Goal: Information Seeking & Learning: Learn about a topic

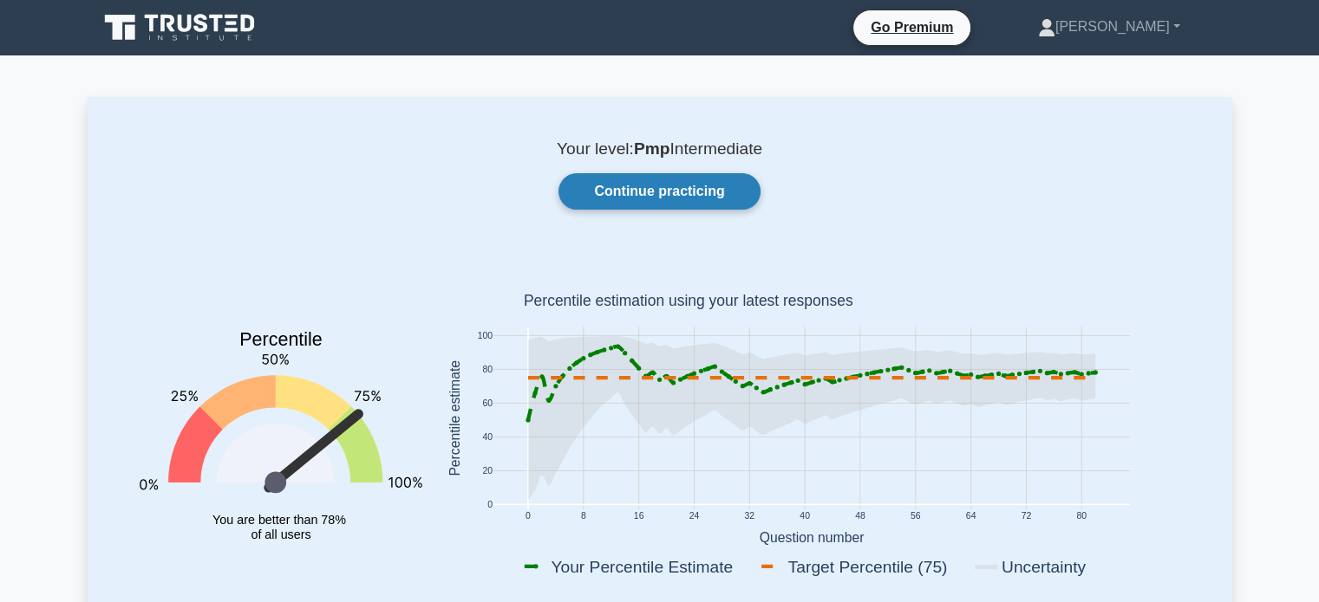
click at [694, 199] on link "Continue practicing" at bounding box center [658, 191] width 201 height 36
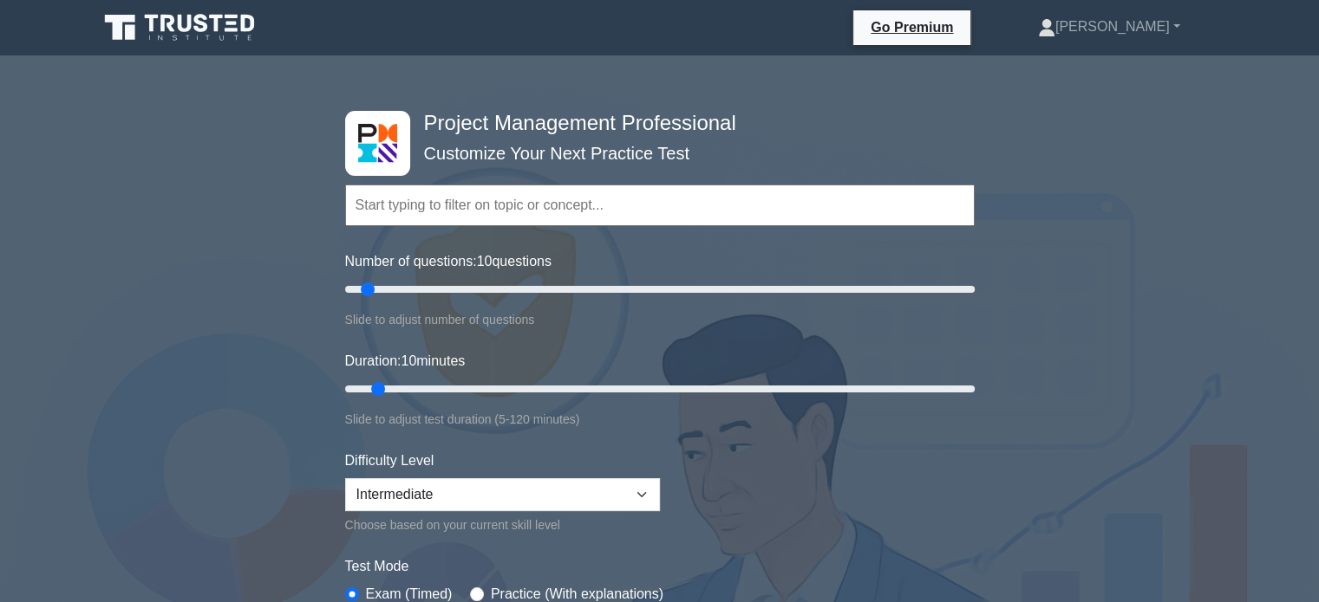
click at [1241, 207] on div "Project Management Professional Customize Your Next Practice Test Topics Scope …" at bounding box center [659, 604] width 1319 height 1071
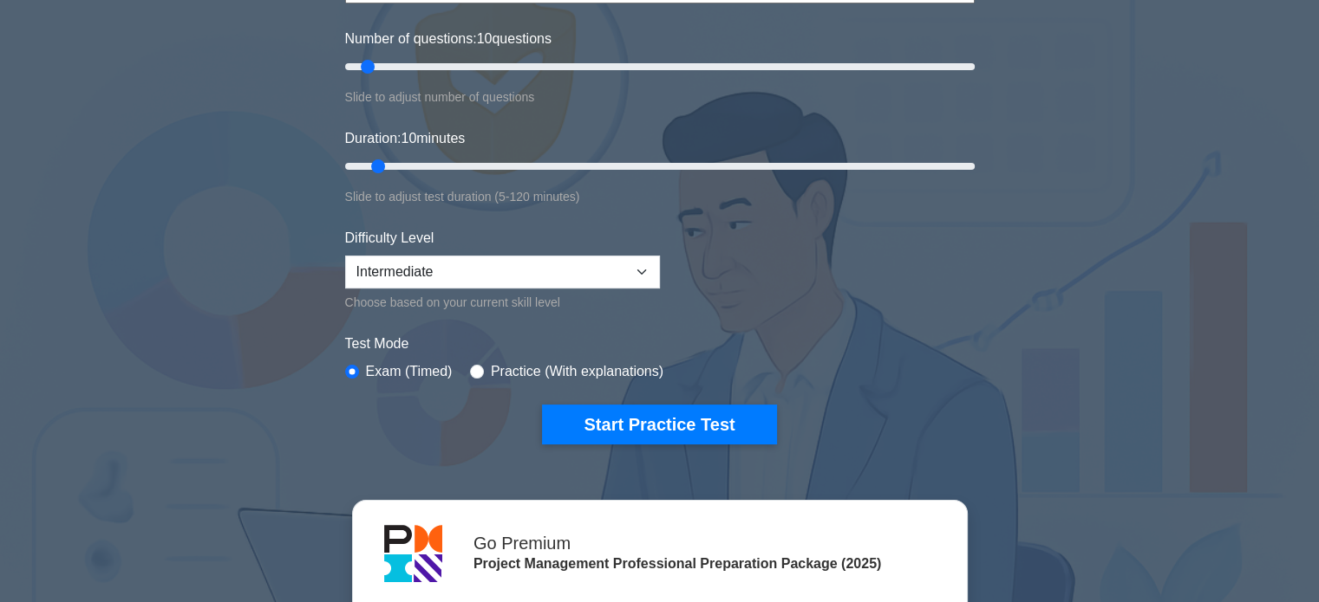
scroll to position [277, 0]
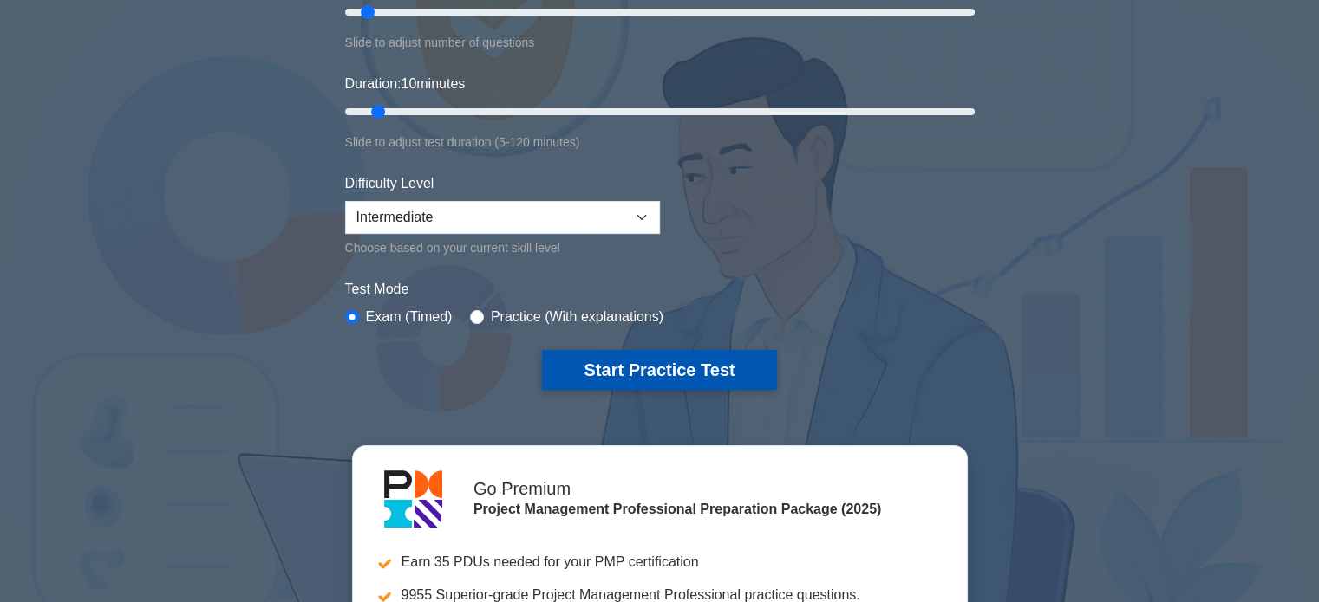
click at [620, 370] on button "Start Practice Test" at bounding box center [659, 370] width 234 height 40
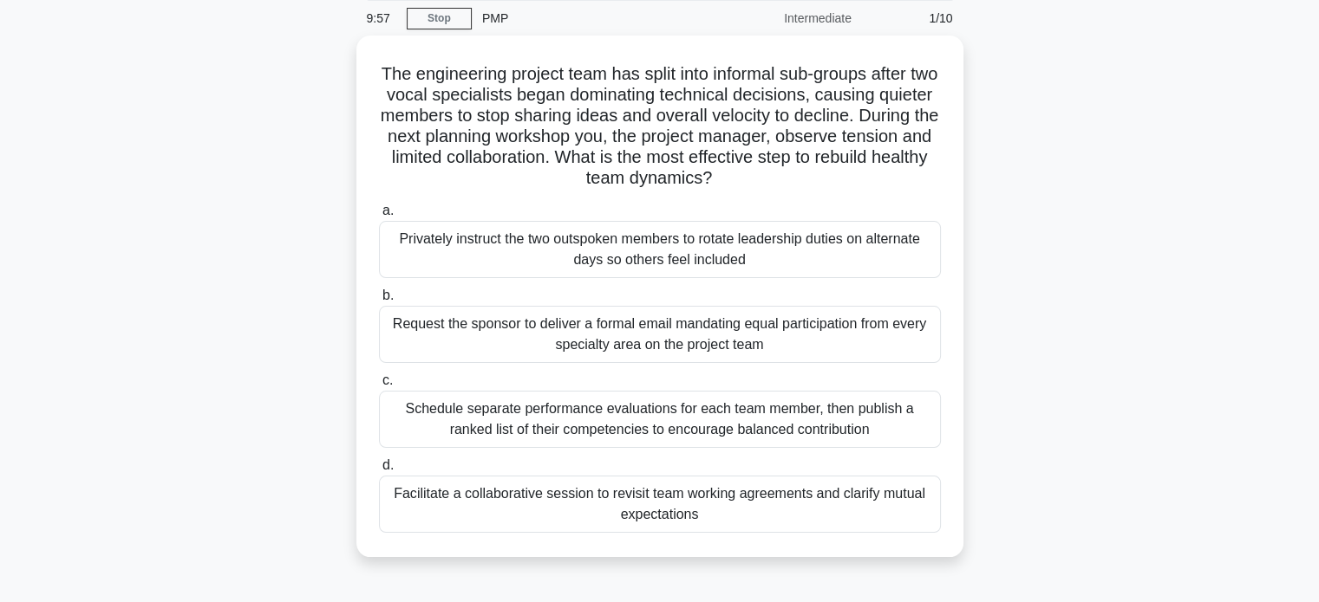
scroll to position [69, 0]
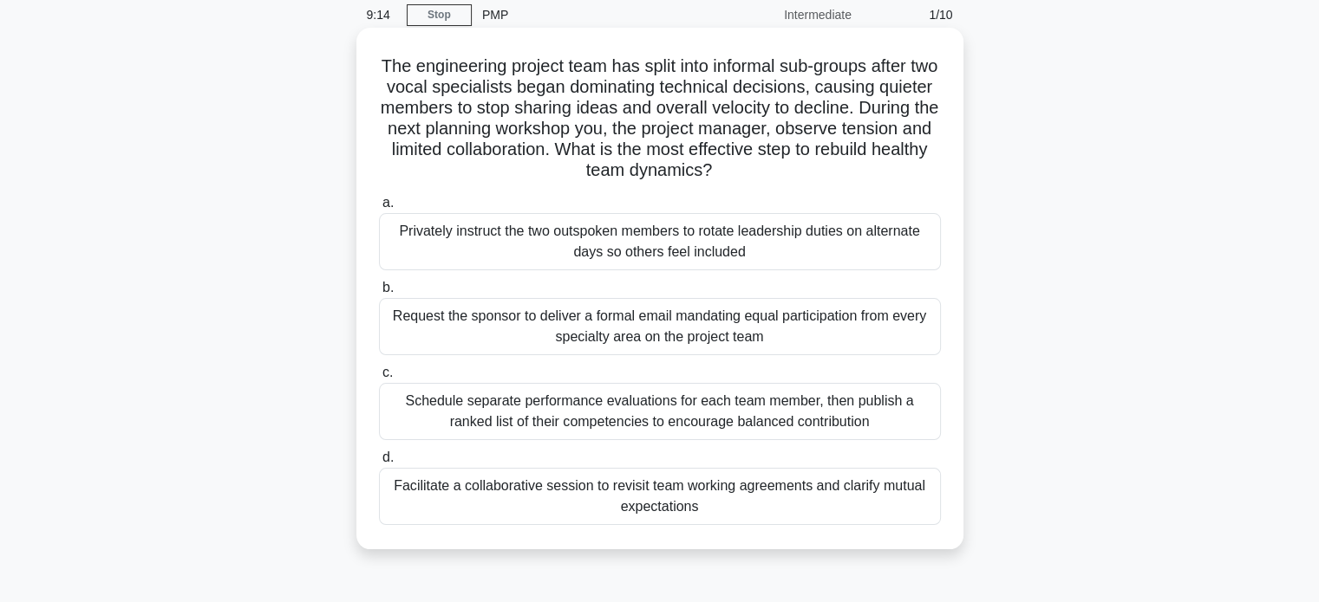
click at [811, 484] on div "Facilitate a collaborative session to revisit team working agreements and clari…" at bounding box center [660, 496] width 562 height 57
click at [379, 464] on input "d. Facilitate a collaborative session to revisit team working agreements and cl…" at bounding box center [379, 458] width 0 height 11
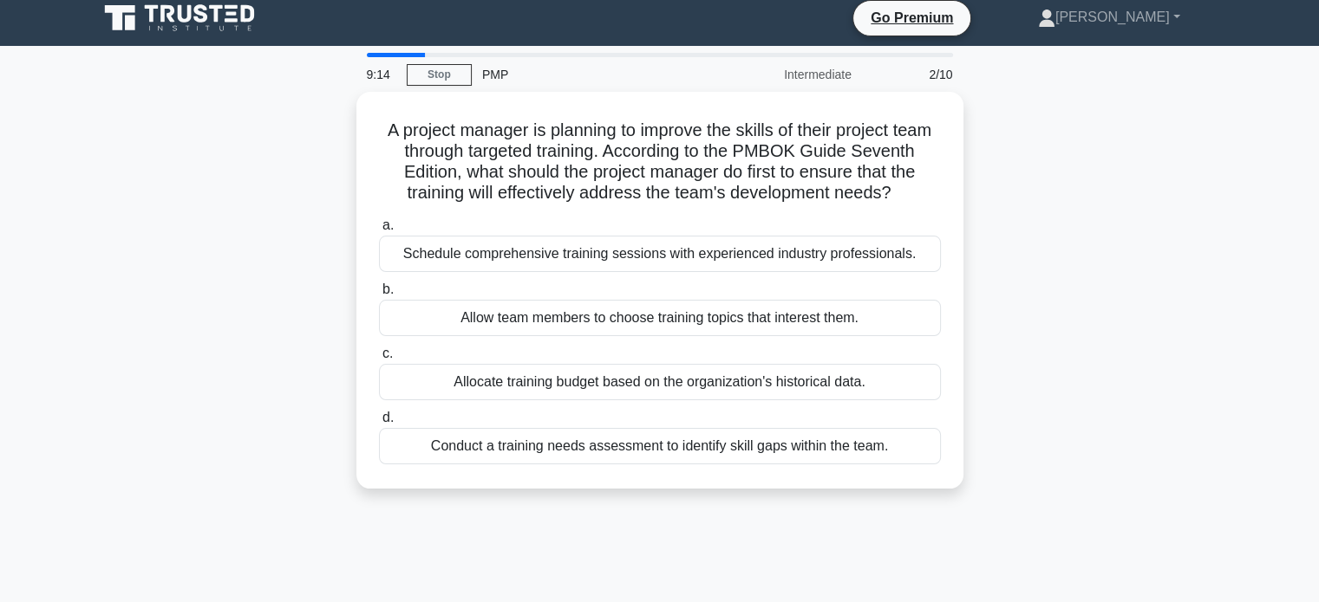
scroll to position [0, 0]
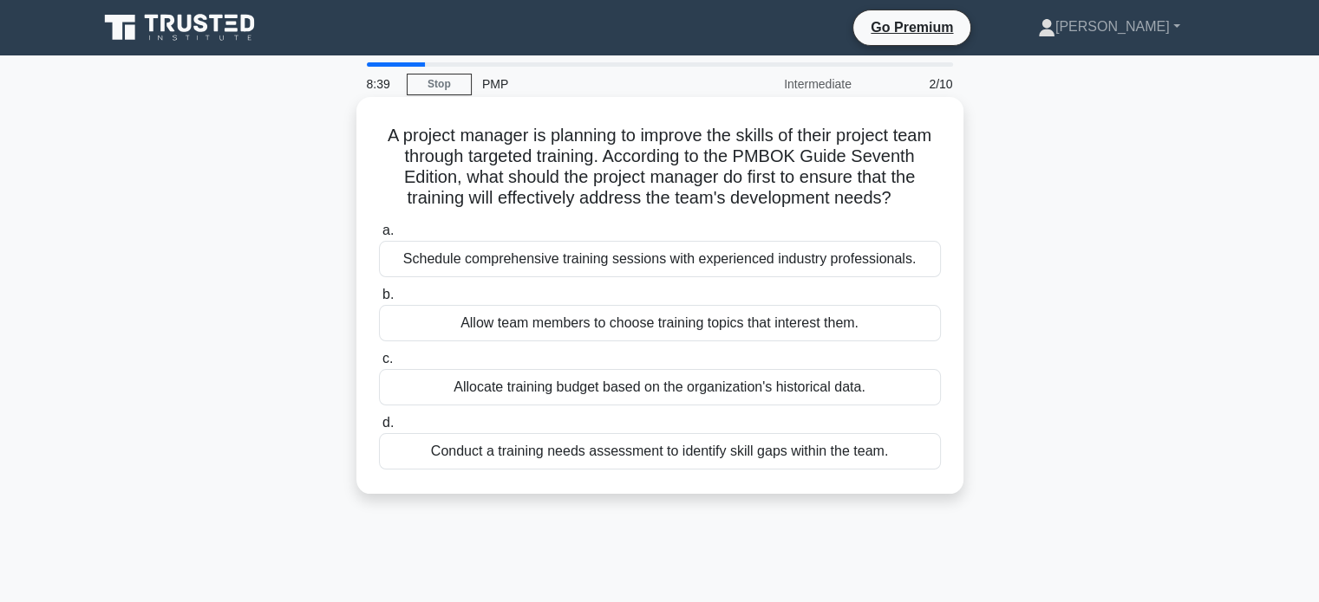
click at [842, 469] on div "Conduct a training needs assessment to identify skill gaps within the team." at bounding box center [660, 451] width 562 height 36
click at [379, 429] on input "d. Conduct a training needs assessment to identify skill gaps within the team." at bounding box center [379, 423] width 0 height 11
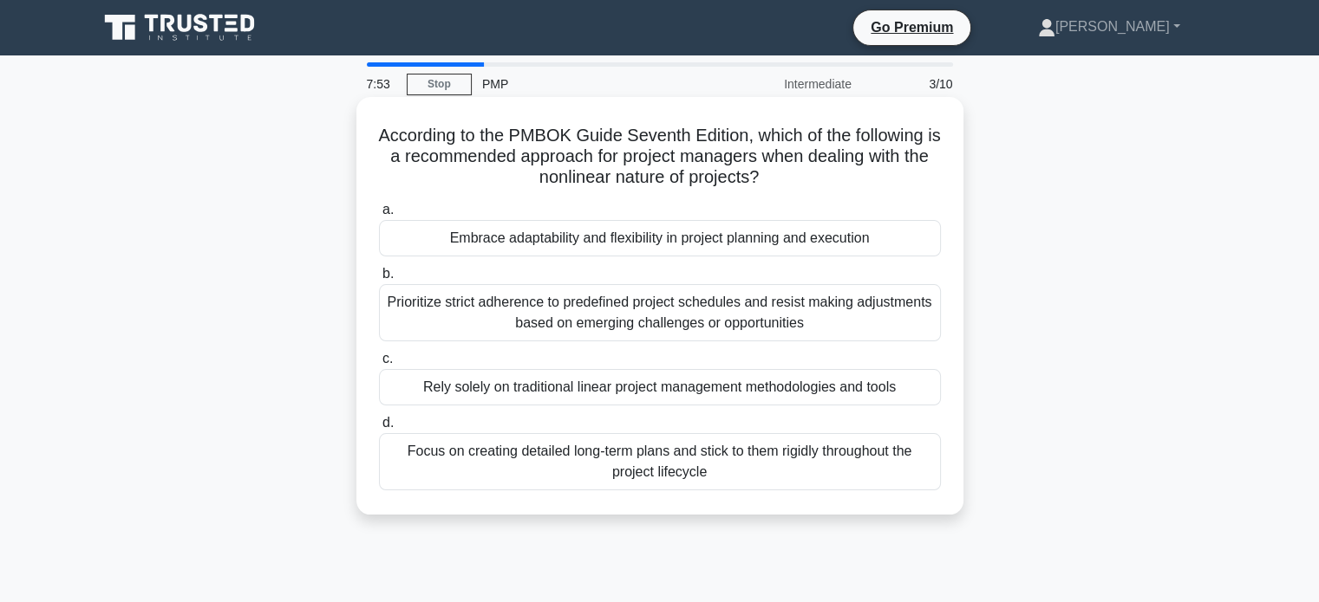
click at [842, 235] on div "Embrace adaptability and flexibility in project planning and execution" at bounding box center [660, 238] width 562 height 36
click at [379, 216] on input "a. Embrace adaptability and flexibility in project planning and execution" at bounding box center [379, 210] width 0 height 11
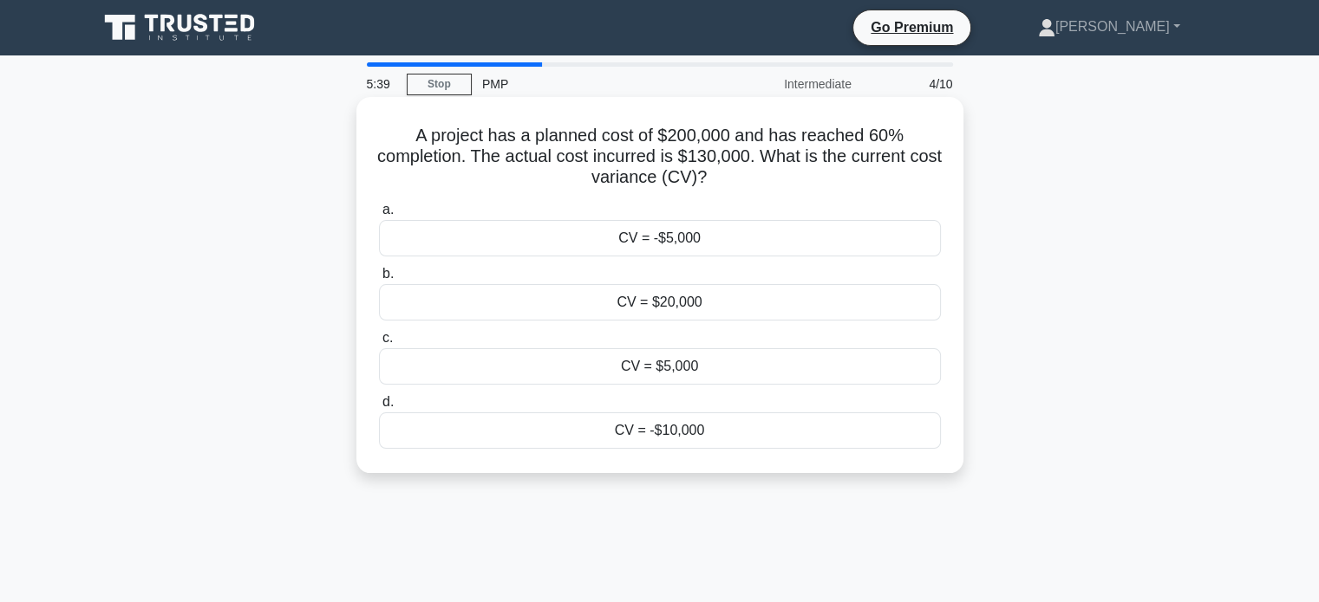
click at [681, 426] on div "CV = -$10,000" at bounding box center [660, 431] width 562 height 36
click at [379, 408] on input "d. CV = -$10,000" at bounding box center [379, 402] width 0 height 11
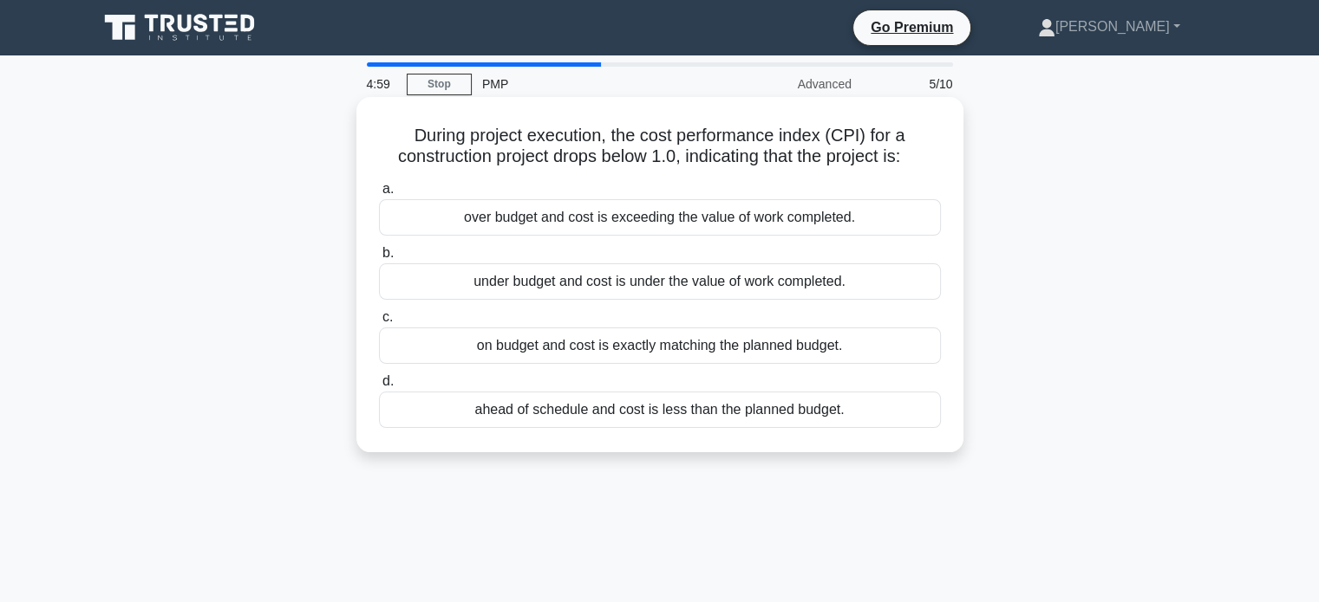
click at [630, 219] on div "over budget and cost is exceeding the value of work completed." at bounding box center [660, 217] width 562 height 36
click at [379, 195] on input "a. over budget and cost is exceeding the value of work completed." at bounding box center [379, 189] width 0 height 11
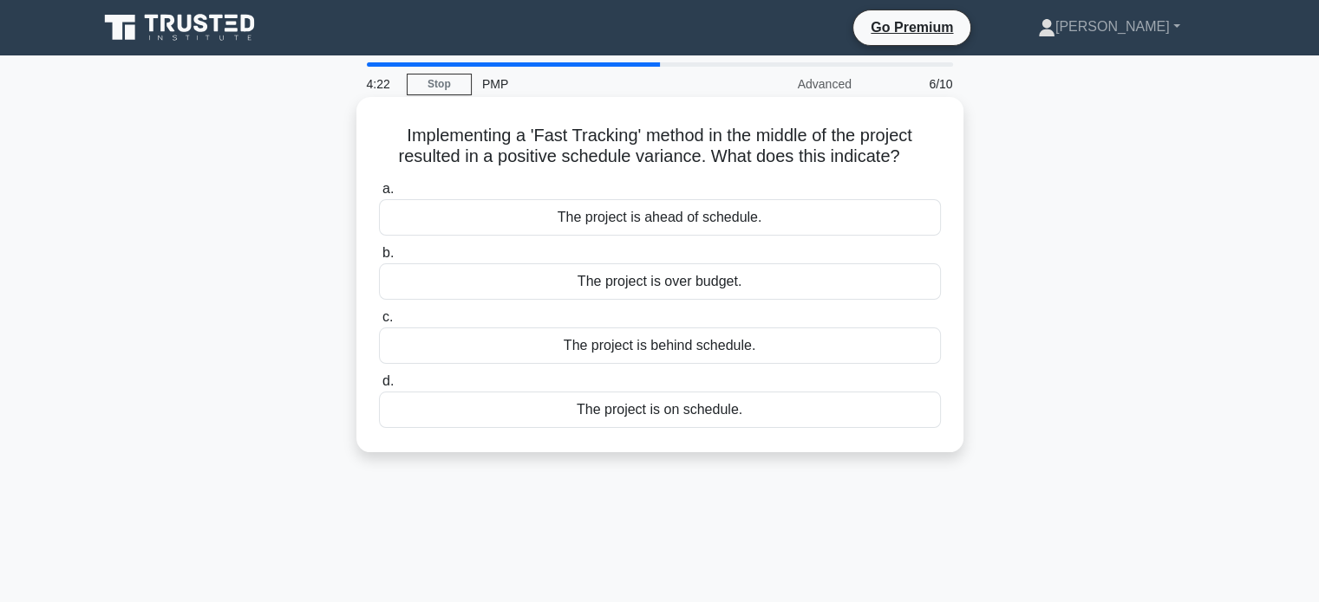
click at [710, 225] on div "The project is ahead of schedule." at bounding box center [660, 217] width 562 height 36
click at [379, 195] on input "a. The project is ahead of schedule." at bounding box center [379, 189] width 0 height 11
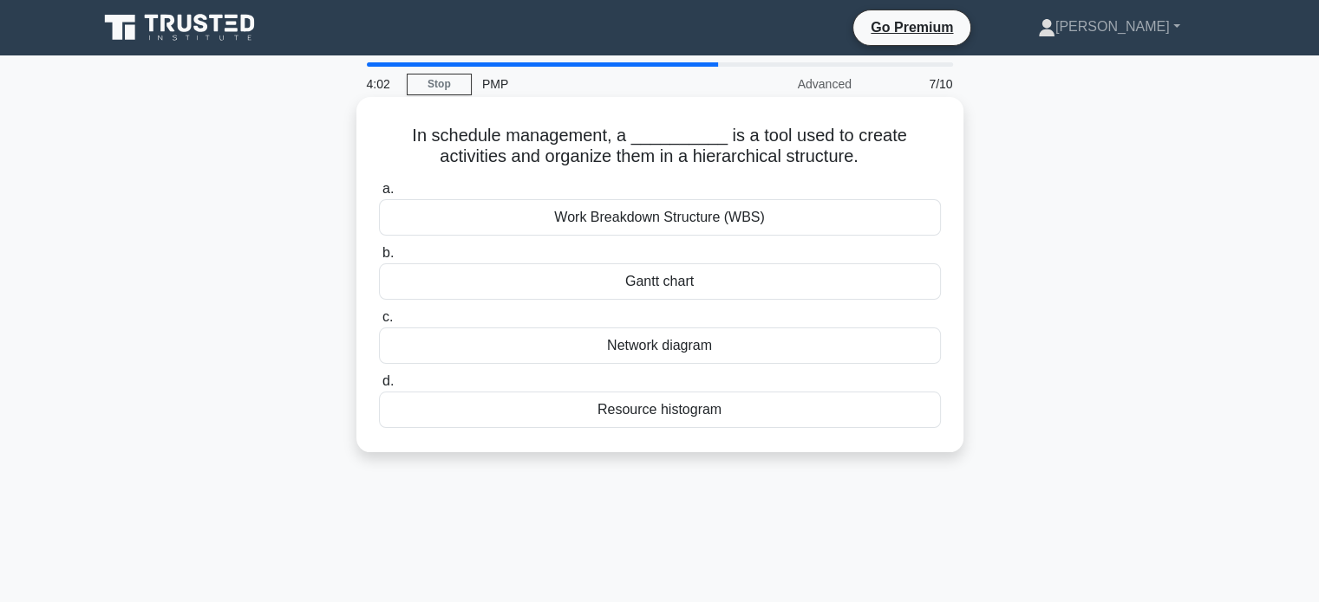
drag, startPoint x: 836, startPoint y: 159, endPoint x: 368, endPoint y: 141, distance: 467.6
click at [368, 141] on div "In schedule management, a __________ is a tool used to create activities and or…" at bounding box center [659, 275] width 593 height 342
copy h5 "In schedule management, a __________ is a tool used to create activities and or…"
click at [736, 219] on div "Work Breakdown Structure (WBS)" at bounding box center [660, 217] width 562 height 36
click at [379, 195] on input "a. Work Breakdown Structure (WBS)" at bounding box center [379, 189] width 0 height 11
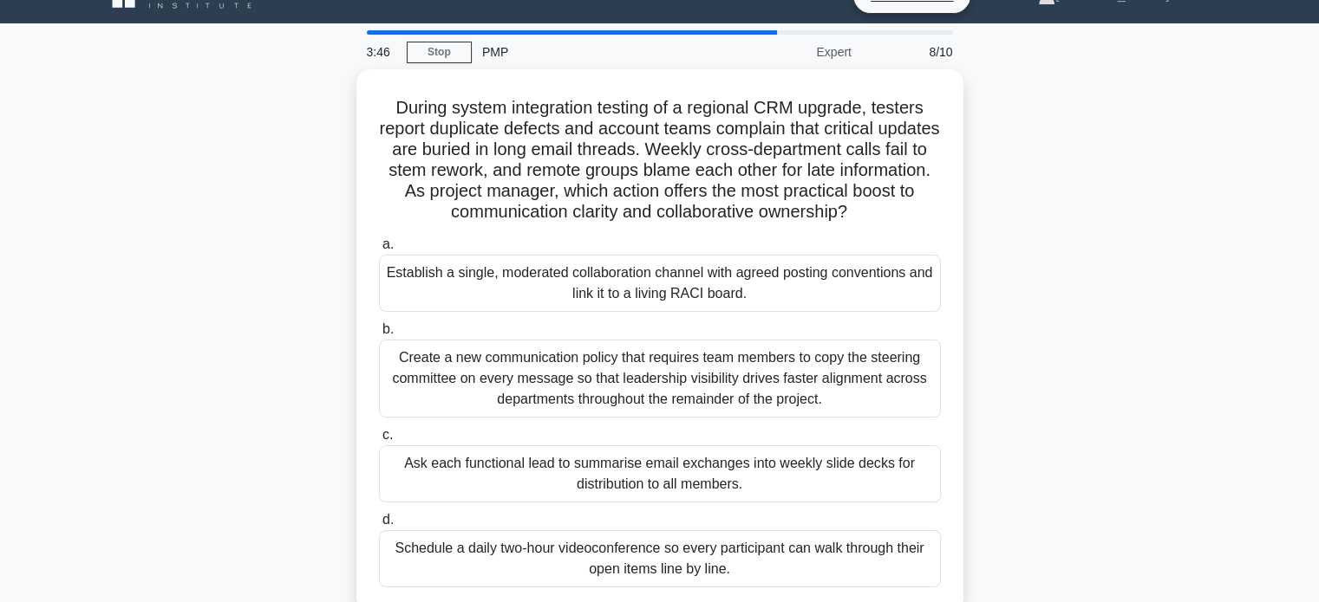
scroll to position [35, 0]
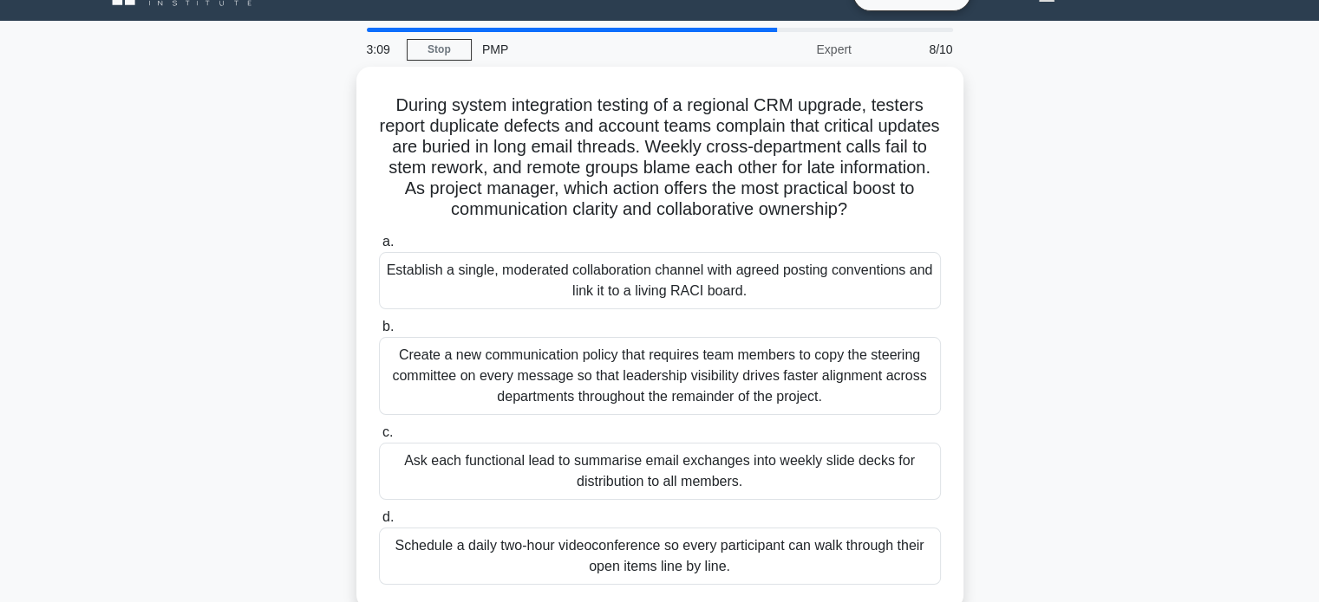
click at [1075, 253] on div "During system integration testing of a regional CRM upgrade, testers report dup…" at bounding box center [660, 348] width 1144 height 563
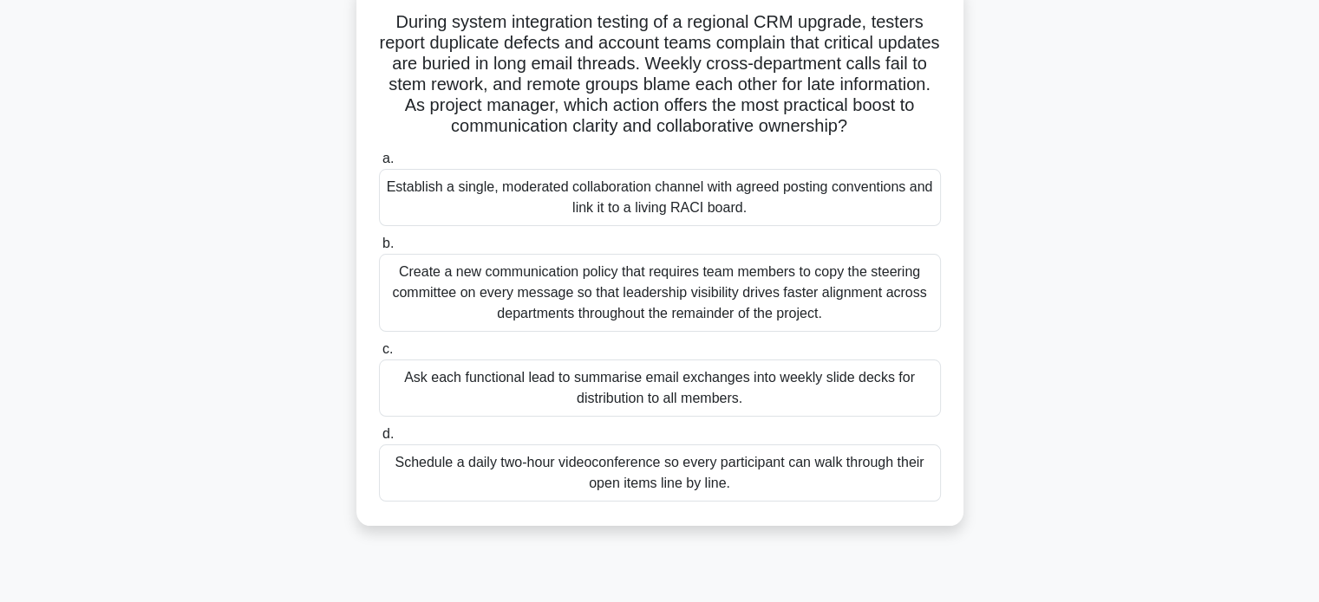
scroll to position [173, 0]
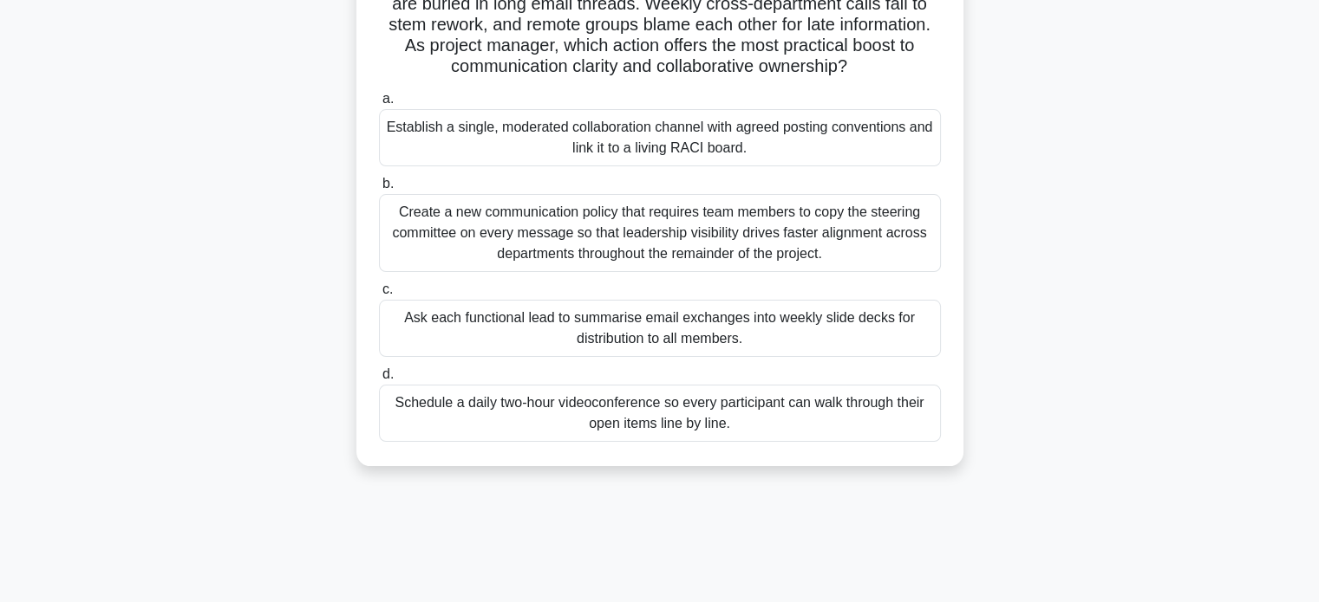
click at [829, 237] on div "Create a new communication policy that requires team members to copy the steeri…" at bounding box center [660, 233] width 562 height 78
click at [379, 190] on input "b. Create a new communication policy that requires team members to copy the ste…" at bounding box center [379, 184] width 0 height 11
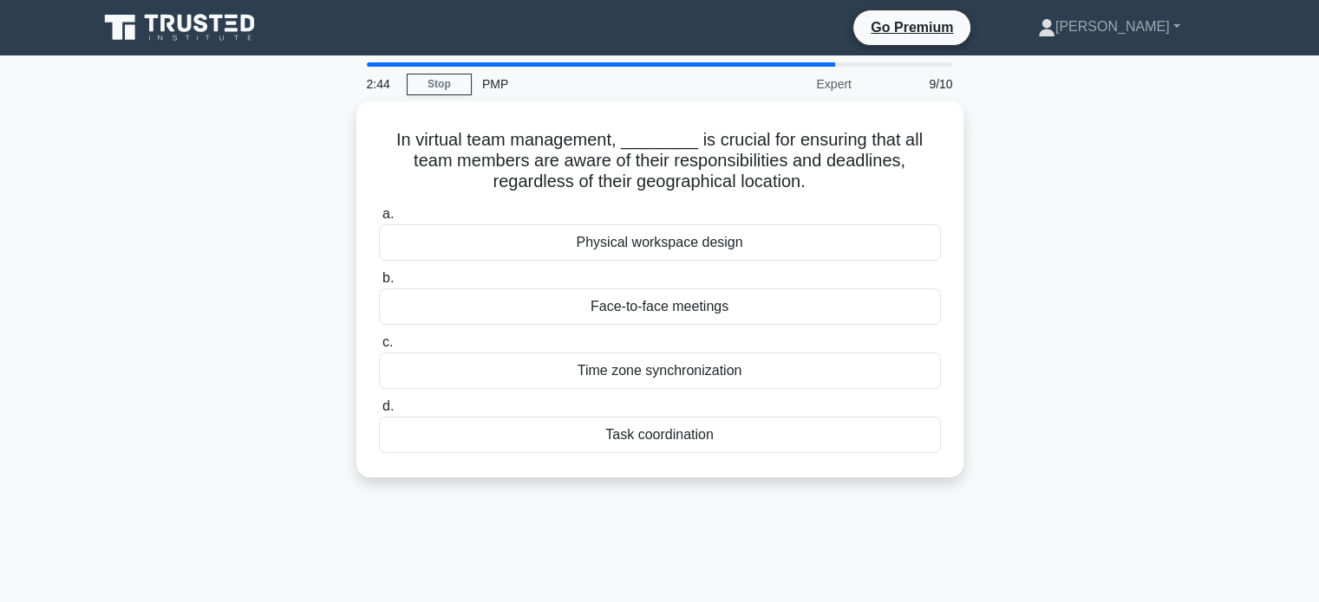
scroll to position [0, 0]
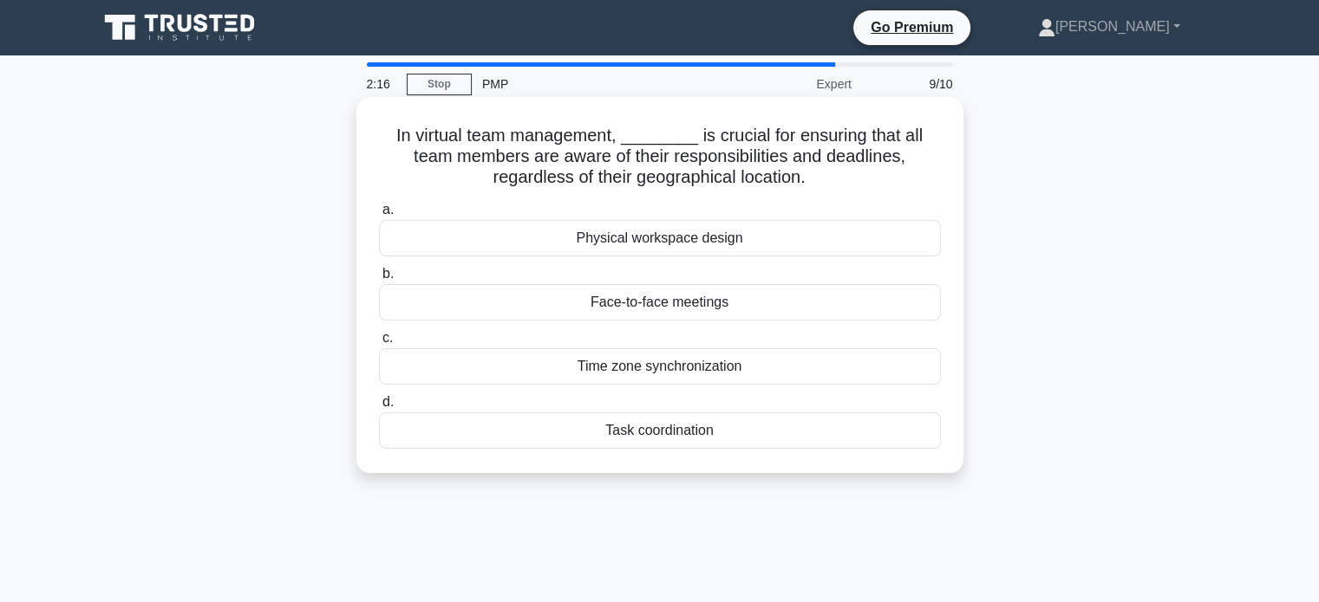
click at [724, 370] on div "Time zone synchronization" at bounding box center [660, 366] width 562 height 36
click at [379, 344] on input "c. Time zone synchronization" at bounding box center [379, 338] width 0 height 11
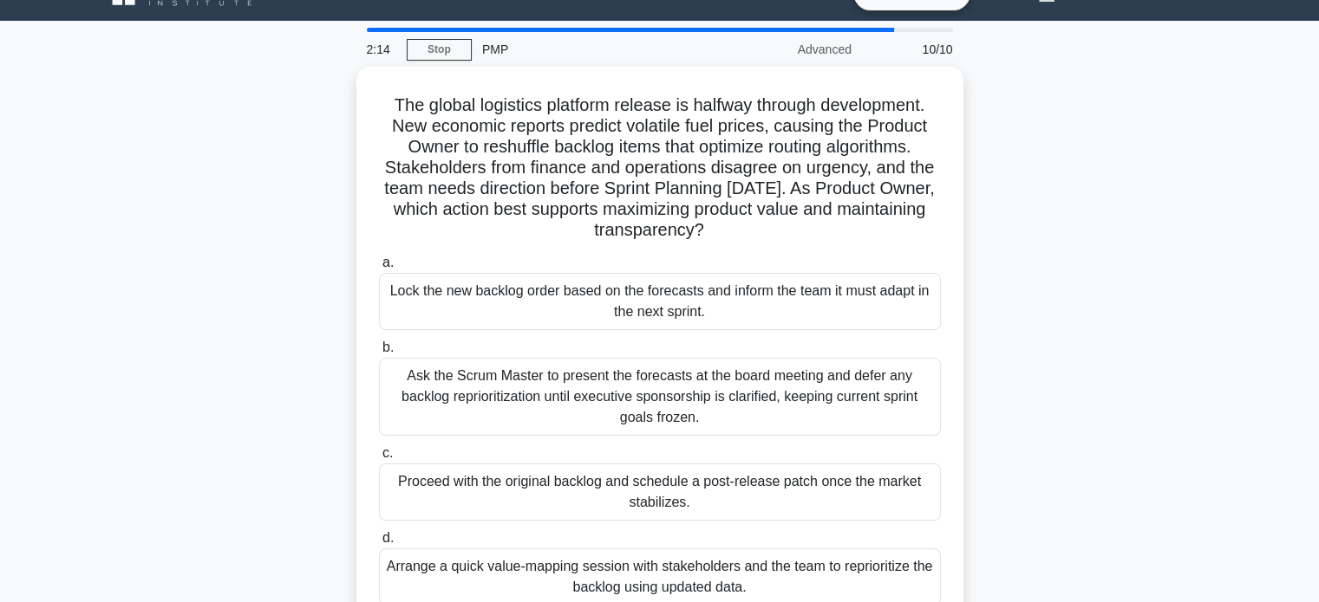
scroll to position [69, 0]
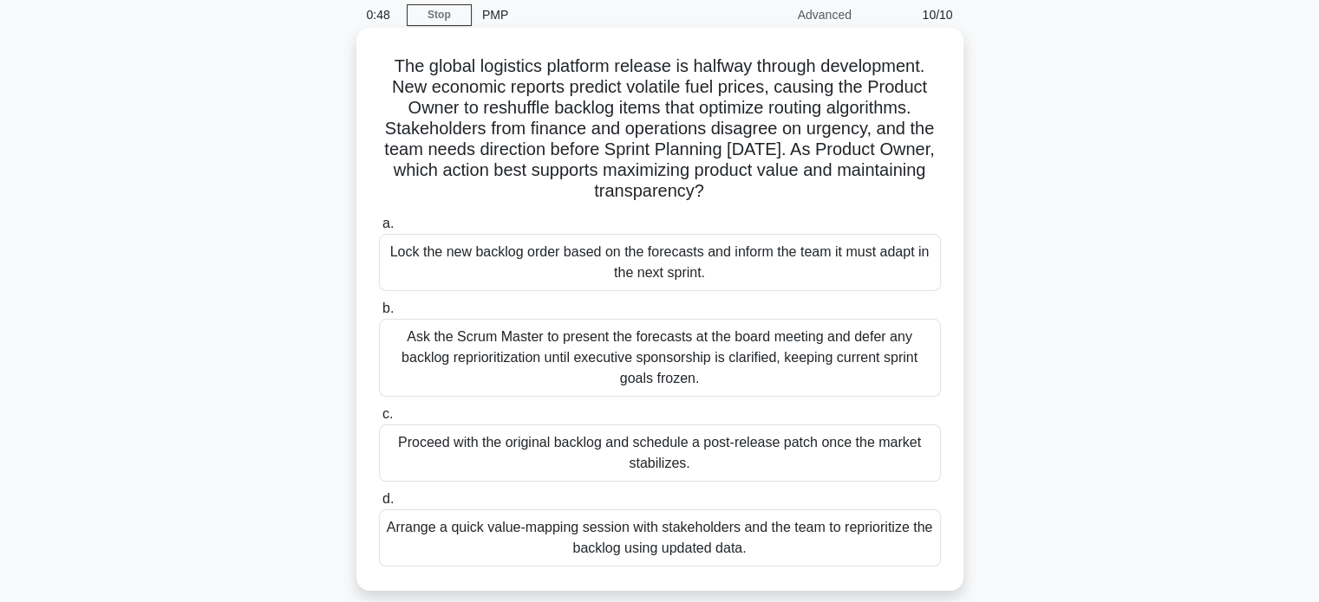
click at [843, 527] on div "Arrange a quick value-mapping session with stakeholders and the team to reprior…" at bounding box center [660, 538] width 562 height 57
click at [379, 505] on input "d. Arrange a quick value-mapping session with stakeholders and the team to repr…" at bounding box center [379, 499] width 0 height 11
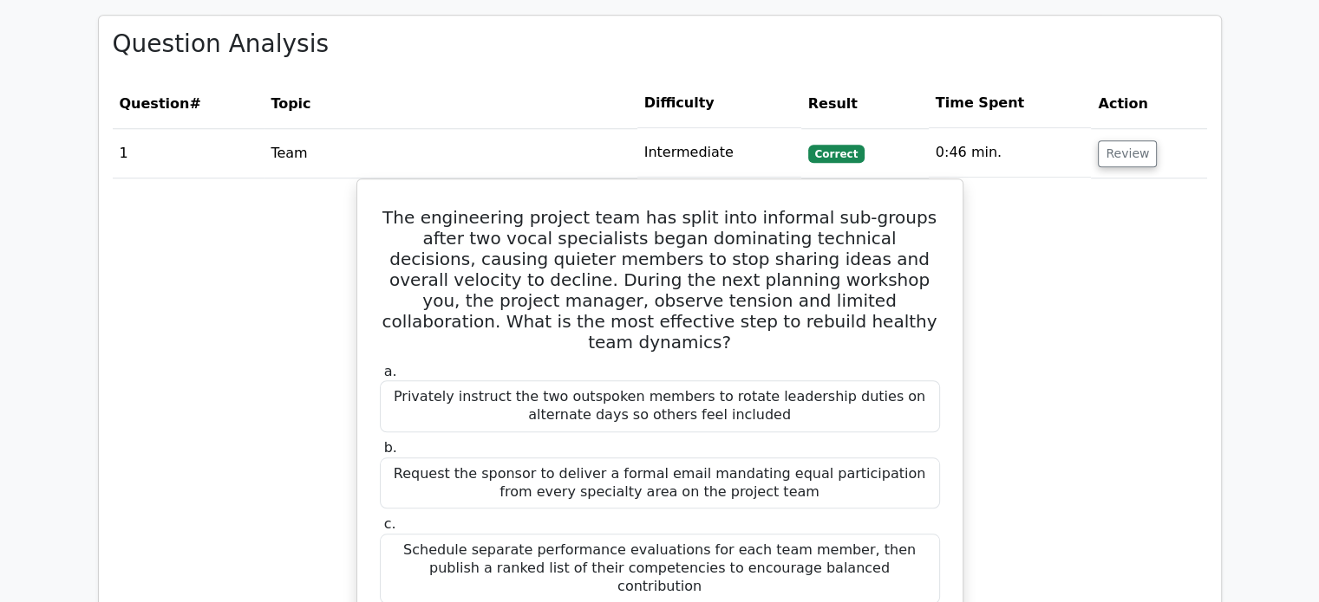
scroll to position [1422, 0]
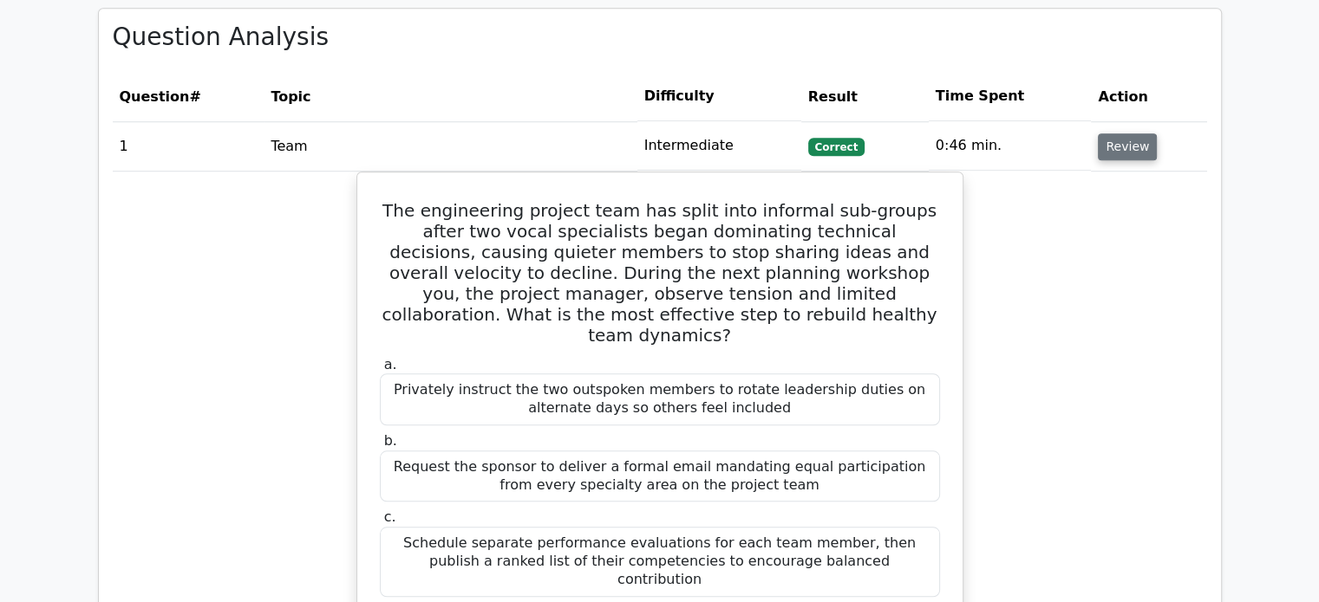
click at [1127, 134] on button "Review" at bounding box center [1126, 147] width 59 height 27
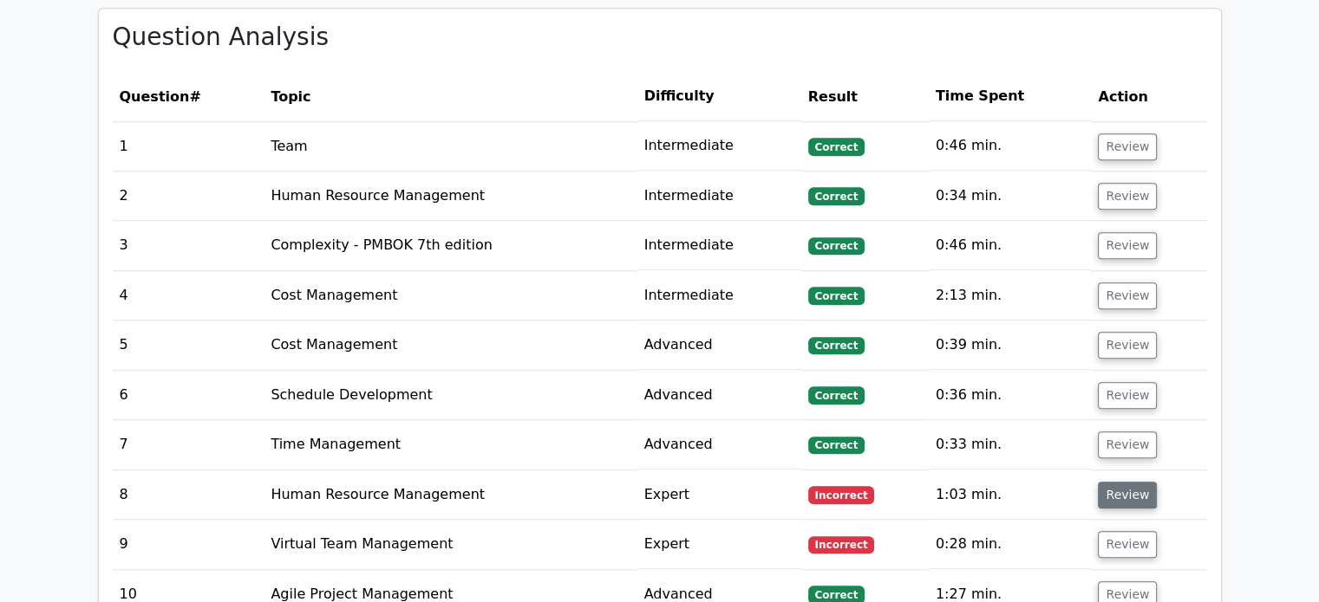
click at [1117, 482] on button "Review" at bounding box center [1126, 495] width 59 height 27
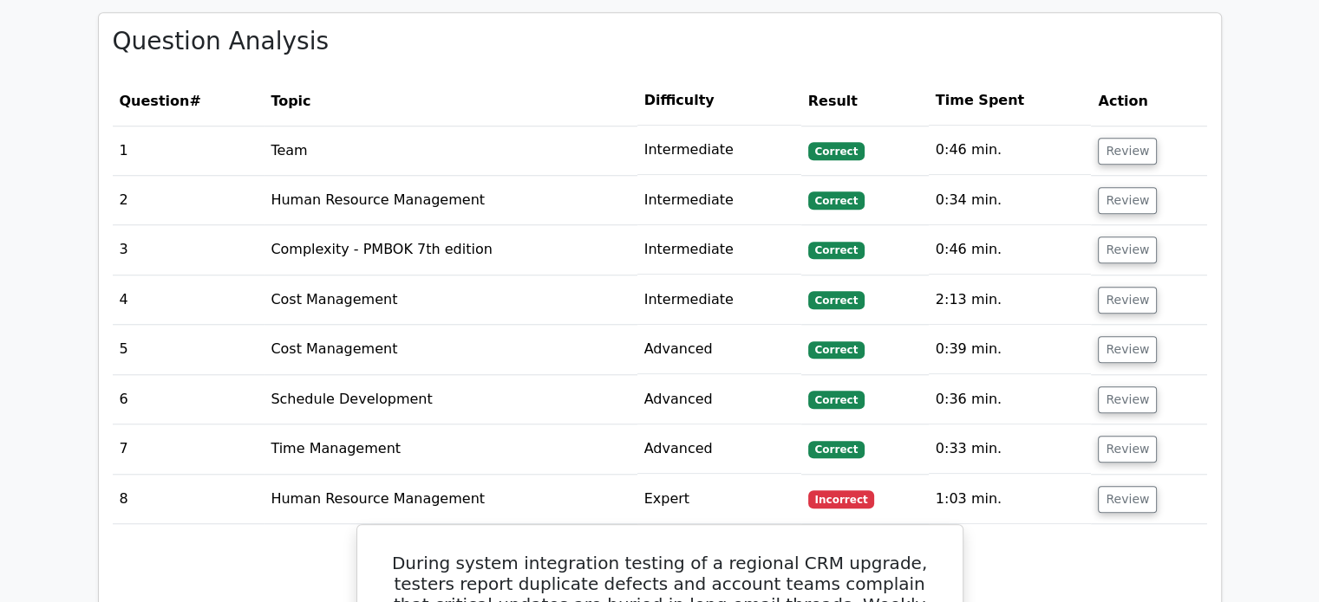
click at [1262, 259] on main "Go Premium Project Management Professional Preparation Package (2025) Earn 35 P…" at bounding box center [659, 466] width 1319 height 3664
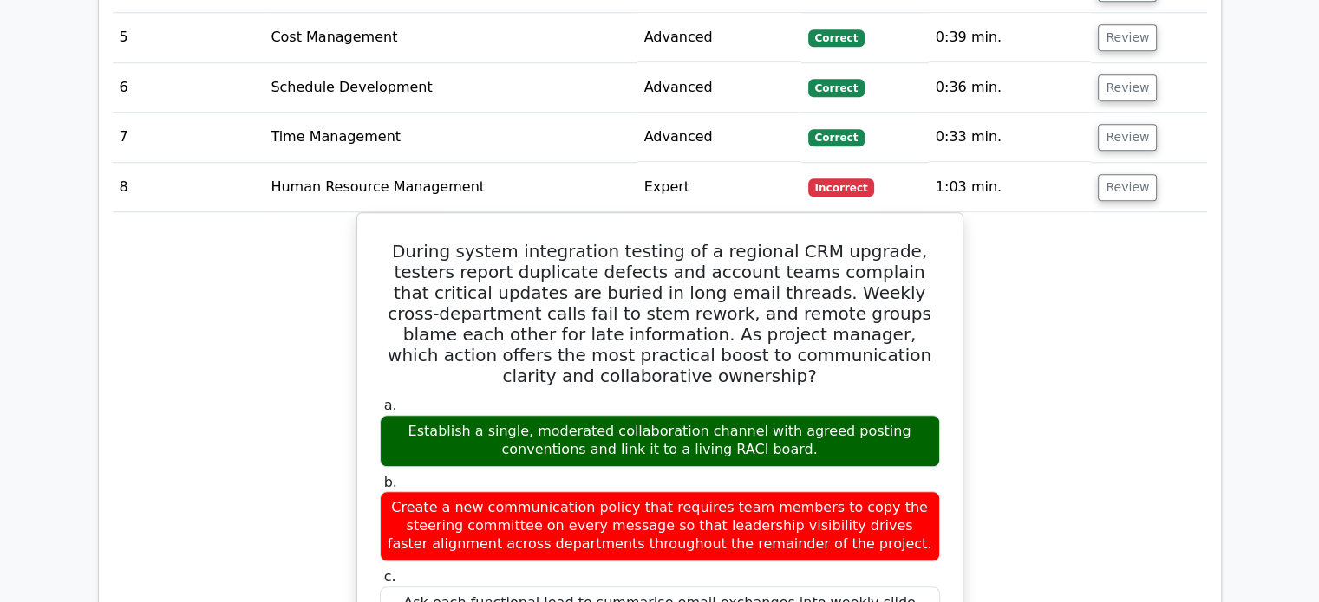
scroll to position [1768, 0]
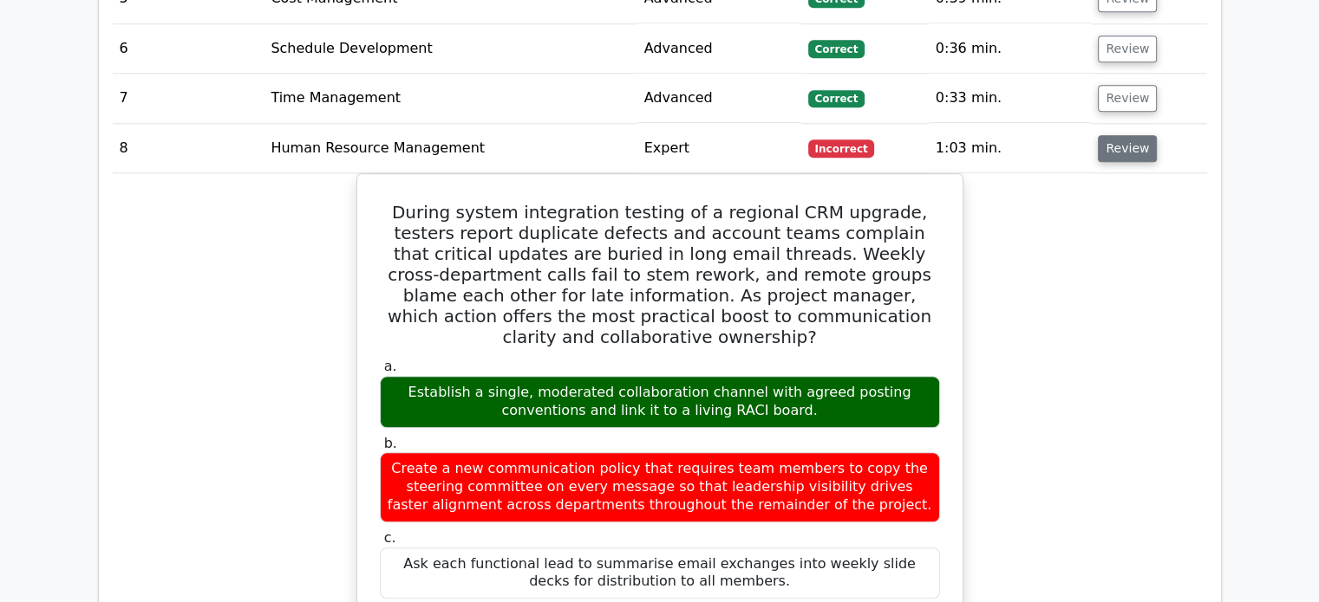
click at [1103, 135] on button "Review" at bounding box center [1126, 148] width 59 height 27
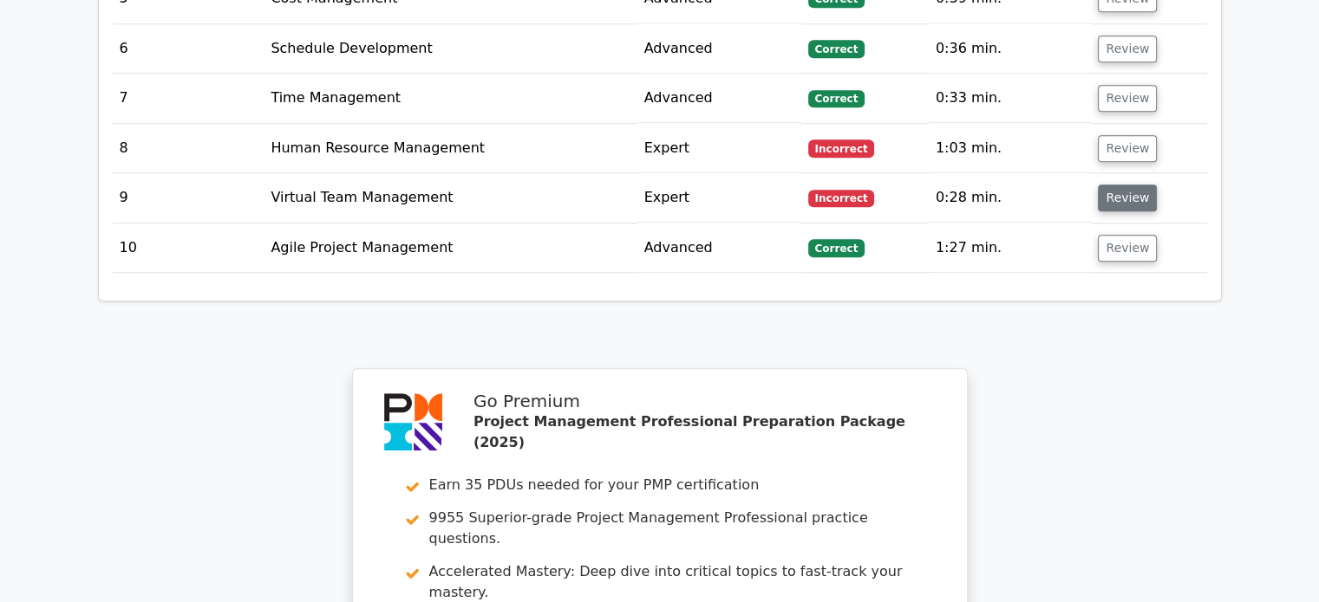
click at [1119, 185] on button "Review" at bounding box center [1126, 198] width 59 height 27
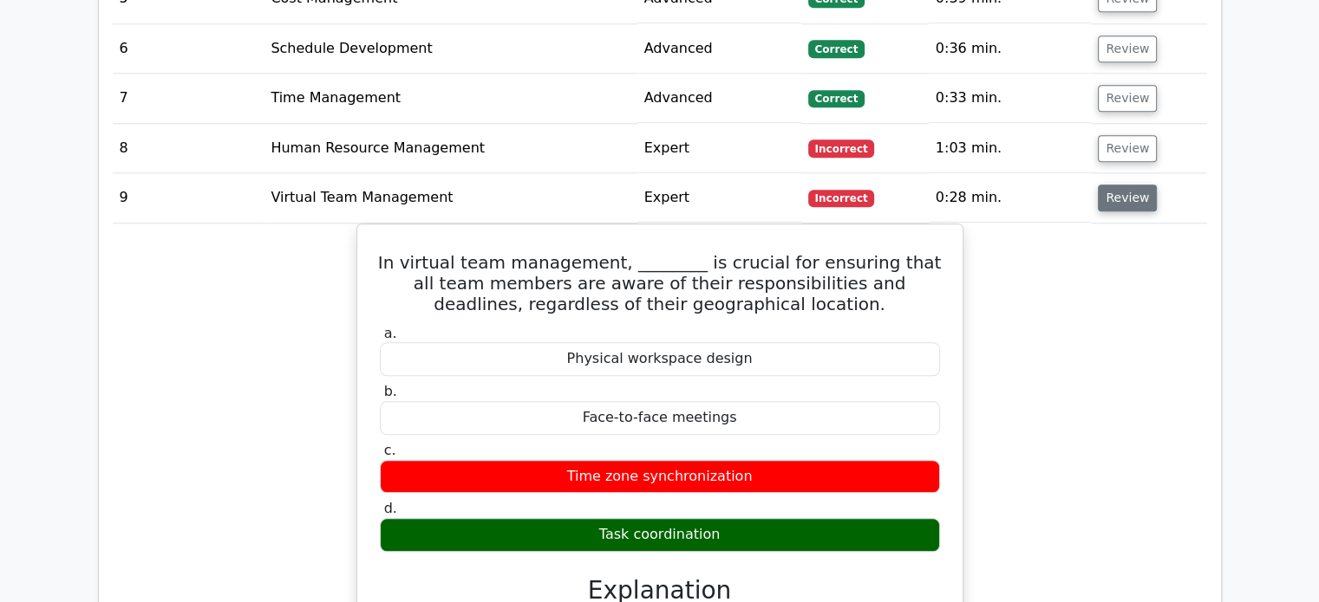
click at [1119, 185] on button "Review" at bounding box center [1126, 198] width 59 height 27
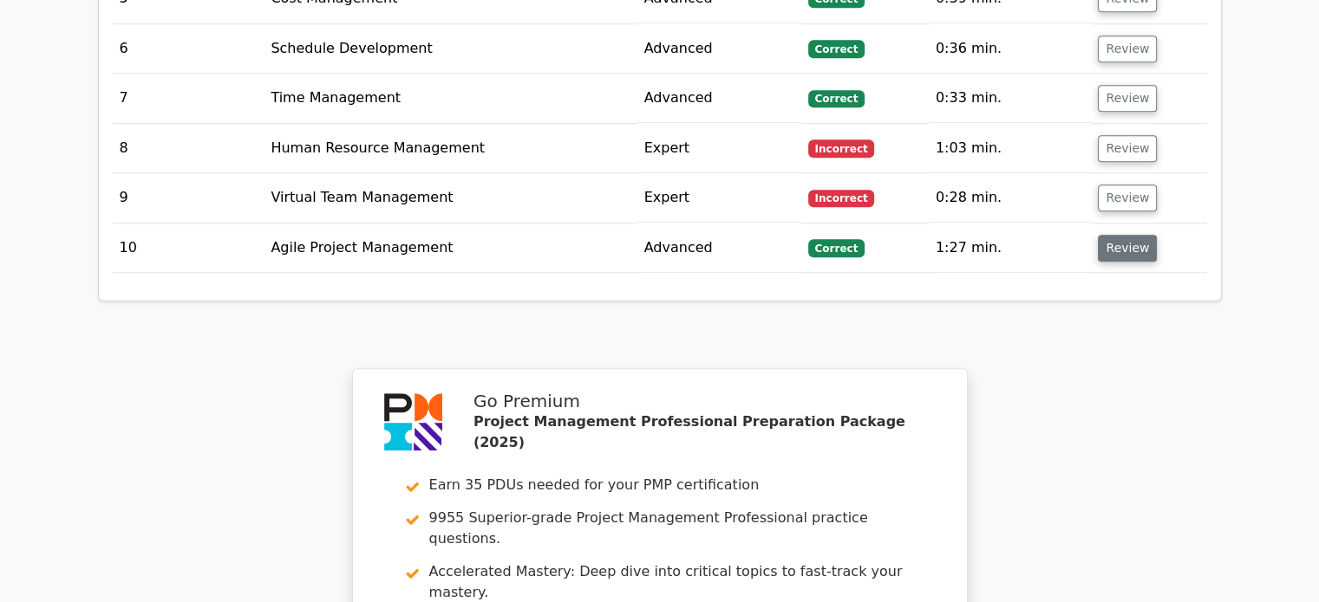
click at [1120, 235] on button "Review" at bounding box center [1126, 248] width 59 height 27
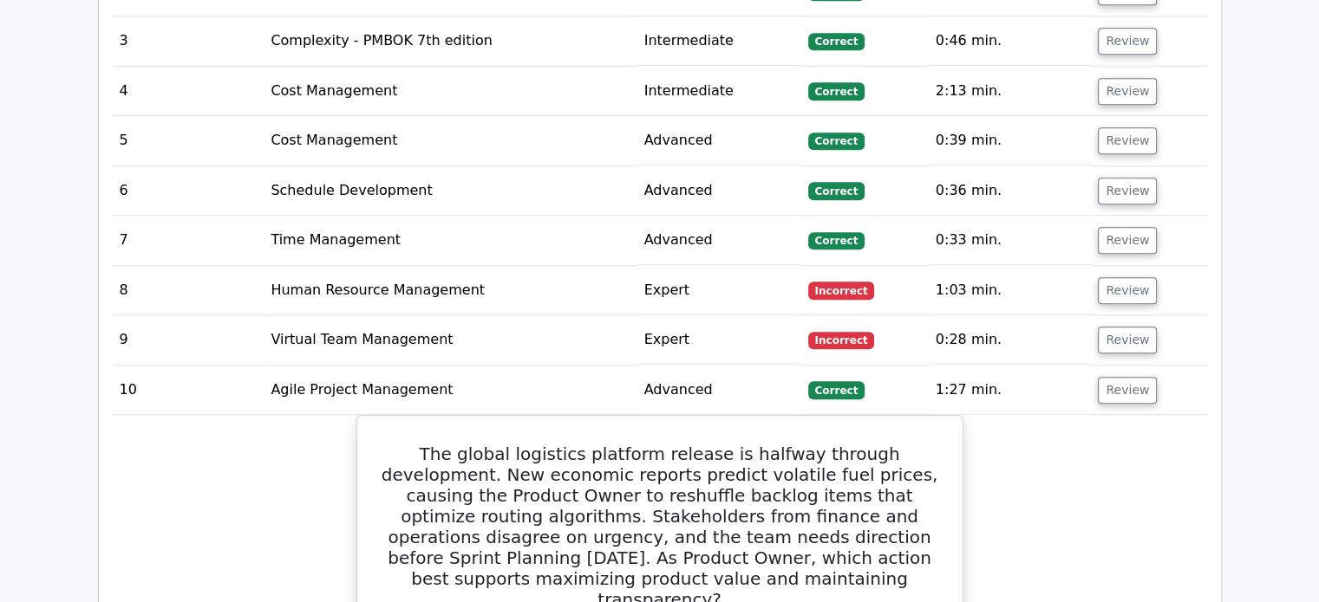
scroll to position [1630, 0]
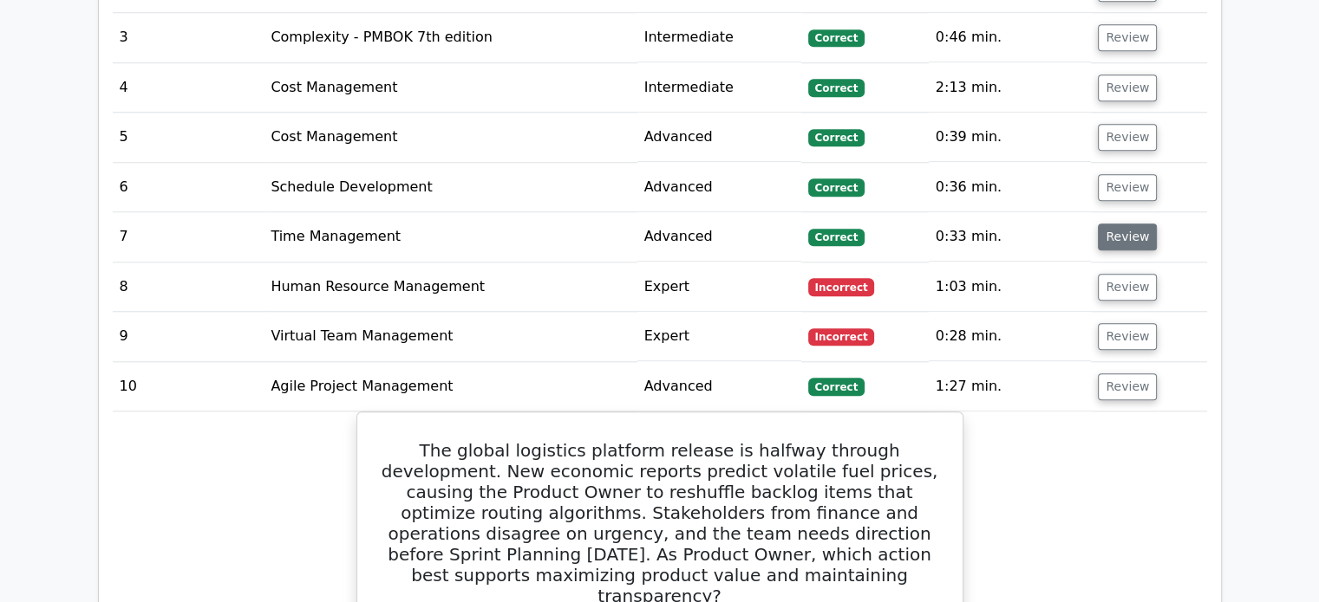
click at [1117, 224] on button "Review" at bounding box center [1126, 237] width 59 height 27
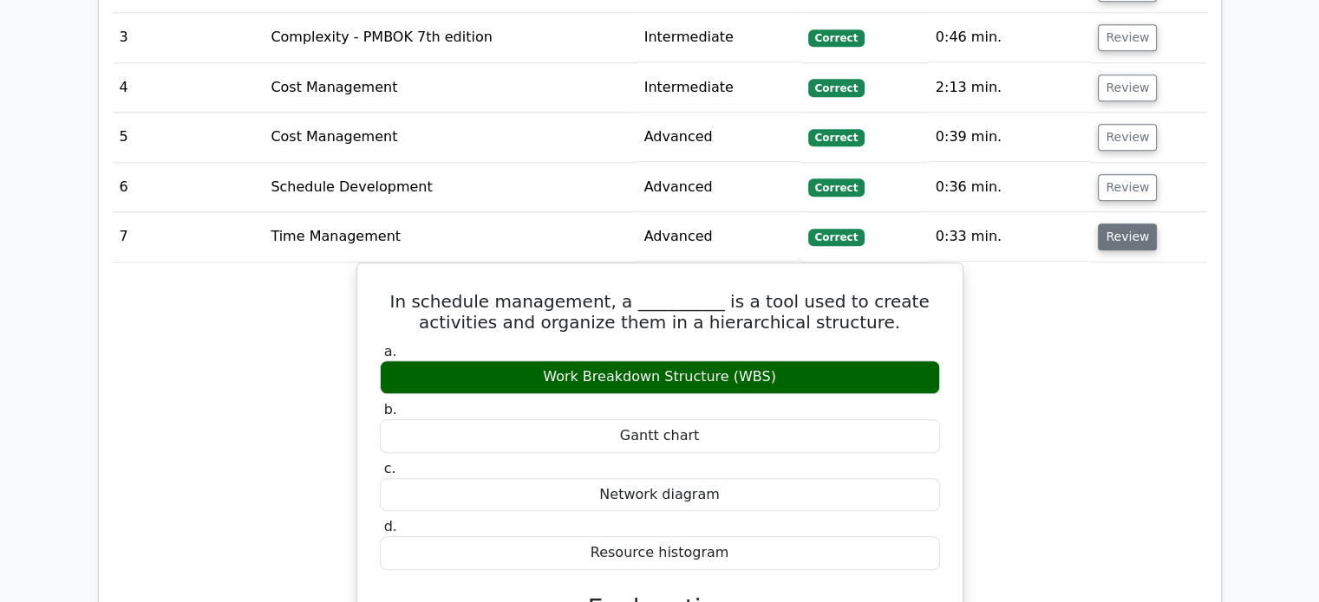
click at [1117, 224] on button "Review" at bounding box center [1126, 237] width 59 height 27
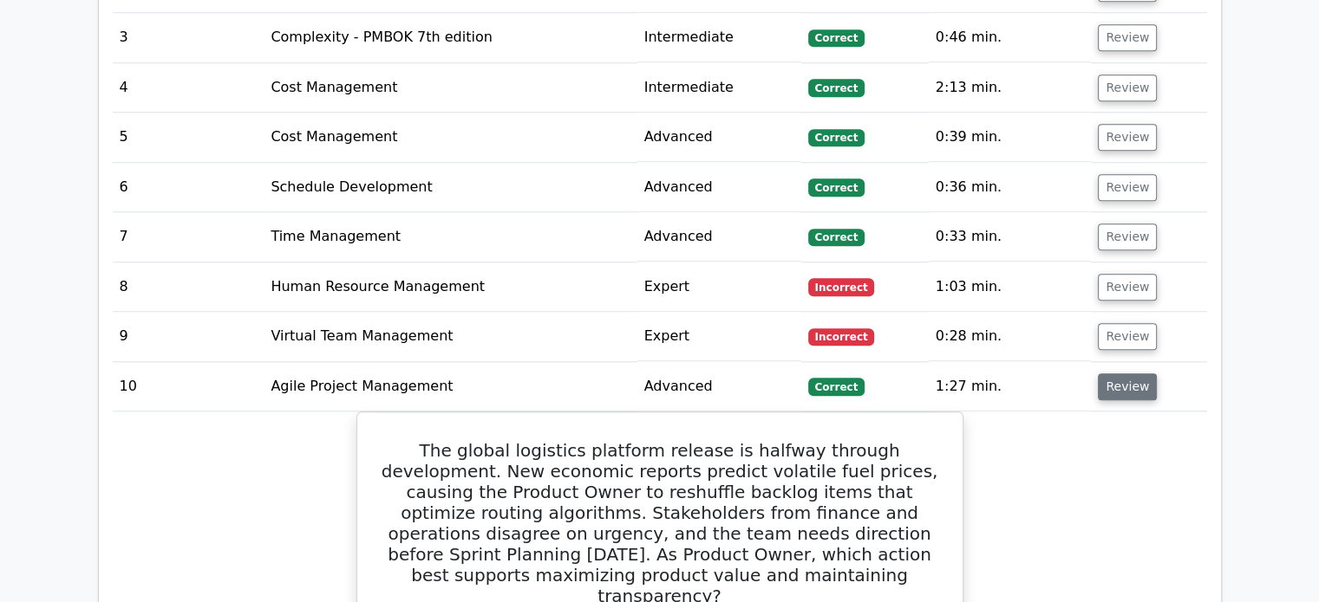
click at [1129, 374] on button "Review" at bounding box center [1126, 387] width 59 height 27
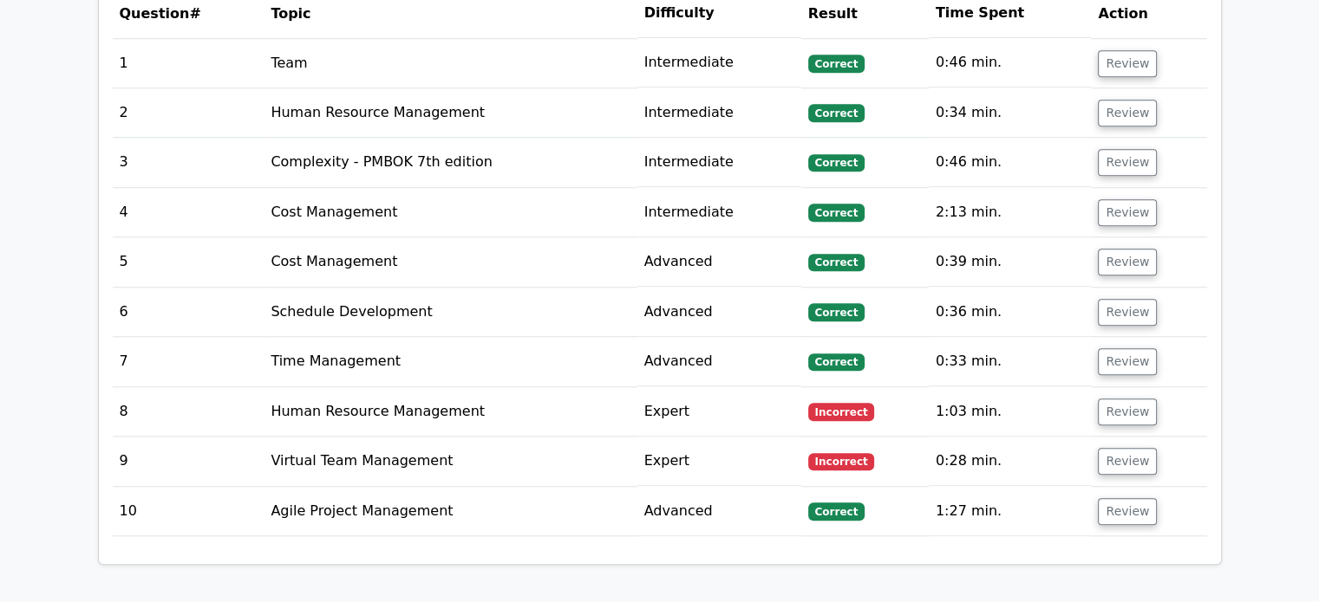
scroll to position [1588, 0]
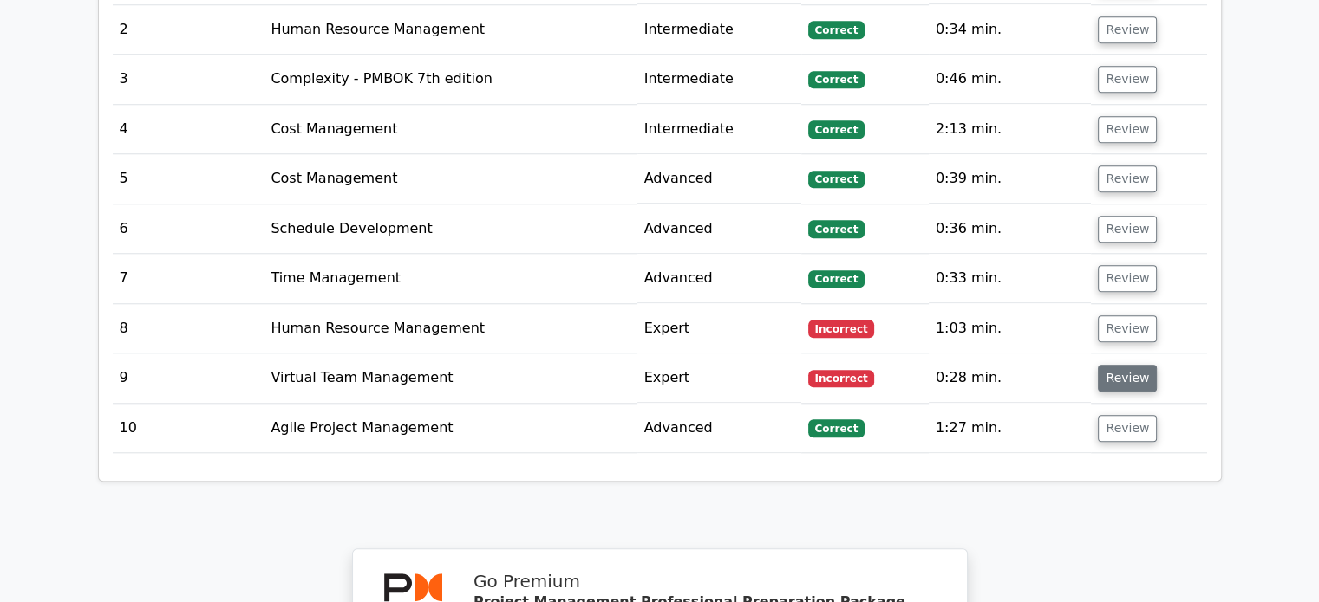
click at [1097, 365] on button "Review" at bounding box center [1126, 378] width 59 height 27
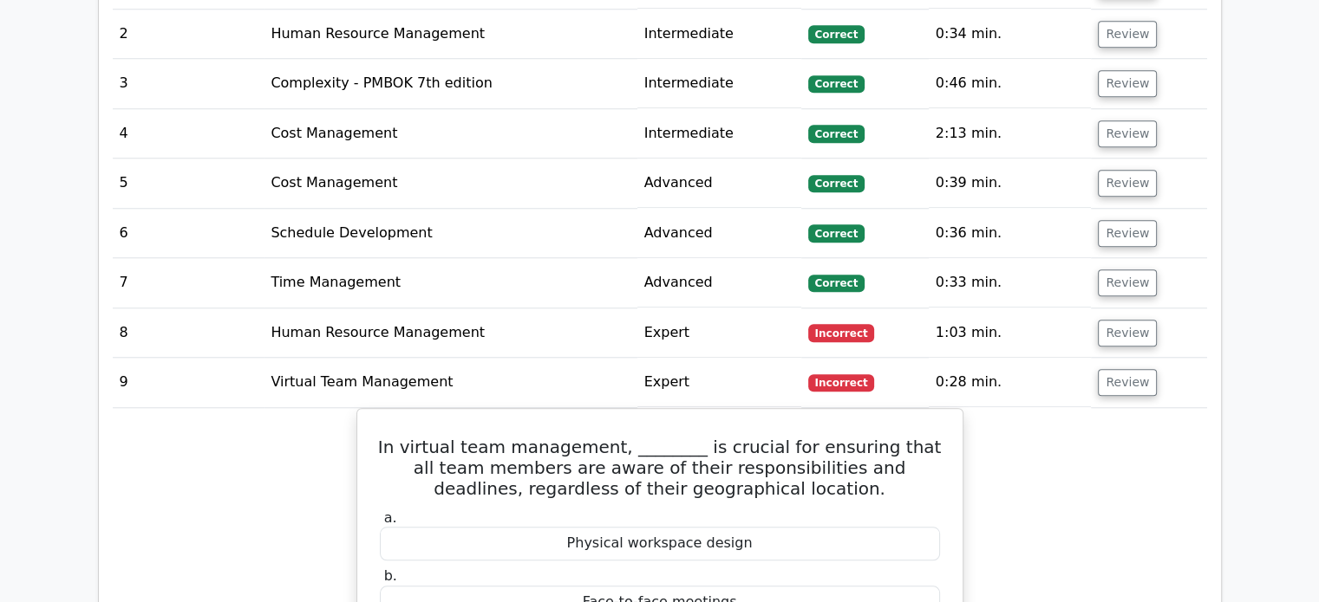
click at [1234, 355] on main "Go Premium Project Management Professional Preparation Package (2025) Earn 35 P…" at bounding box center [659, 311] width 1319 height 3688
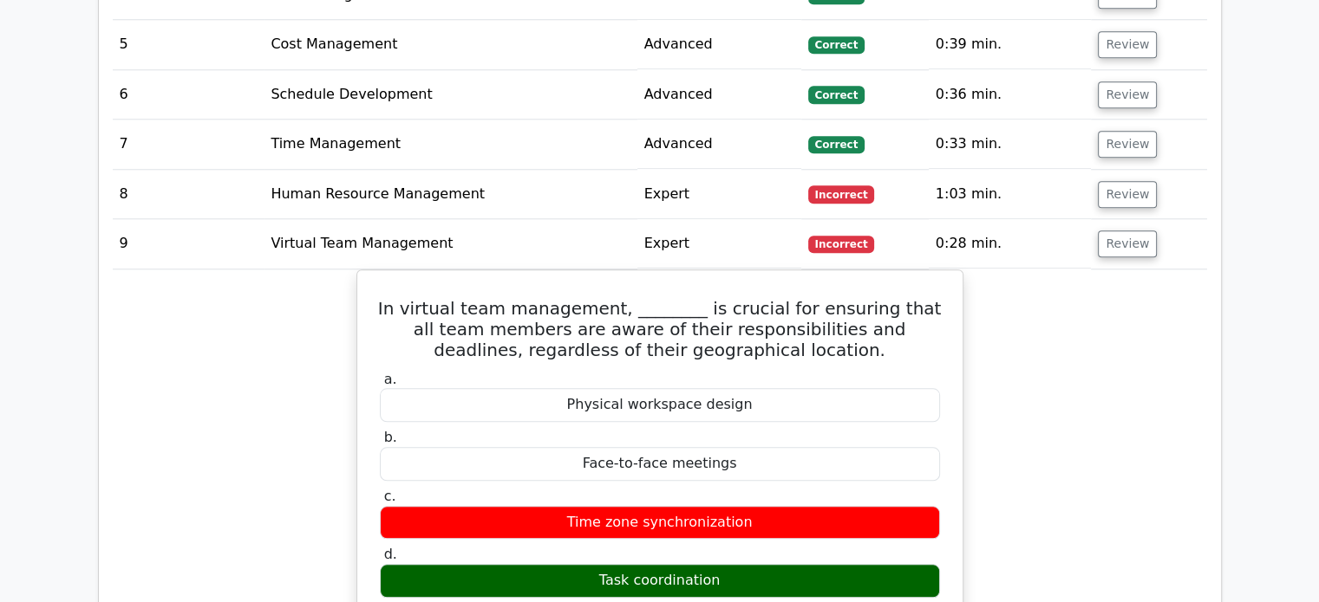
scroll to position [1692, 0]
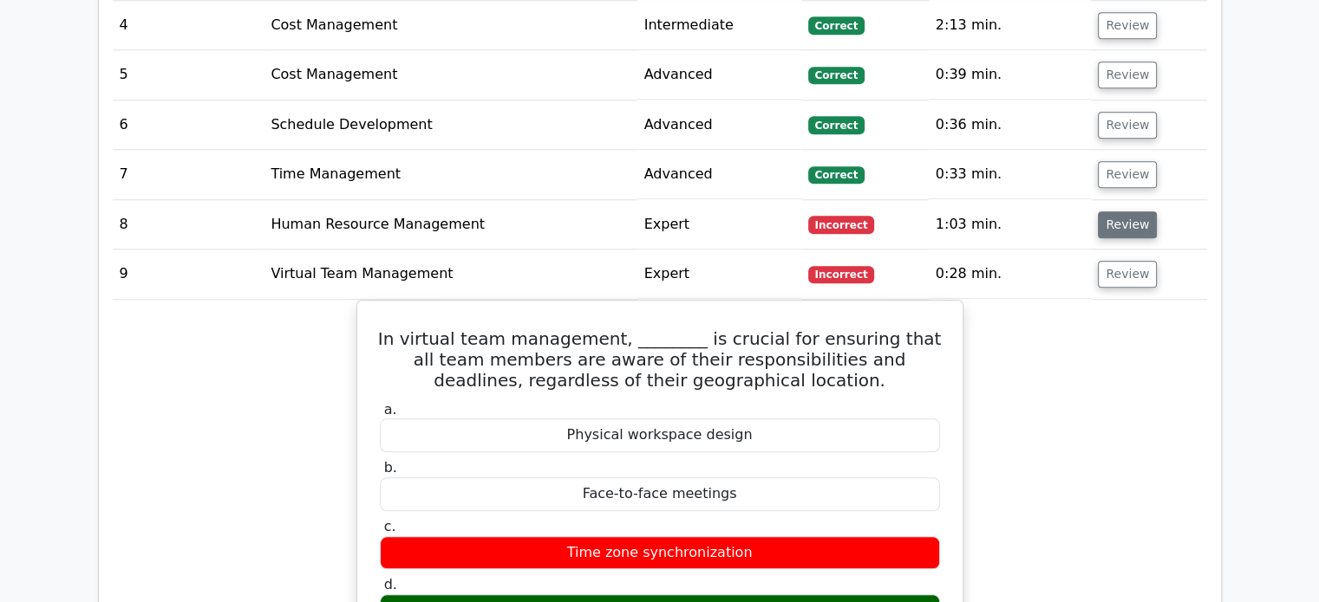
click at [1117, 212] on button "Review" at bounding box center [1126, 225] width 59 height 27
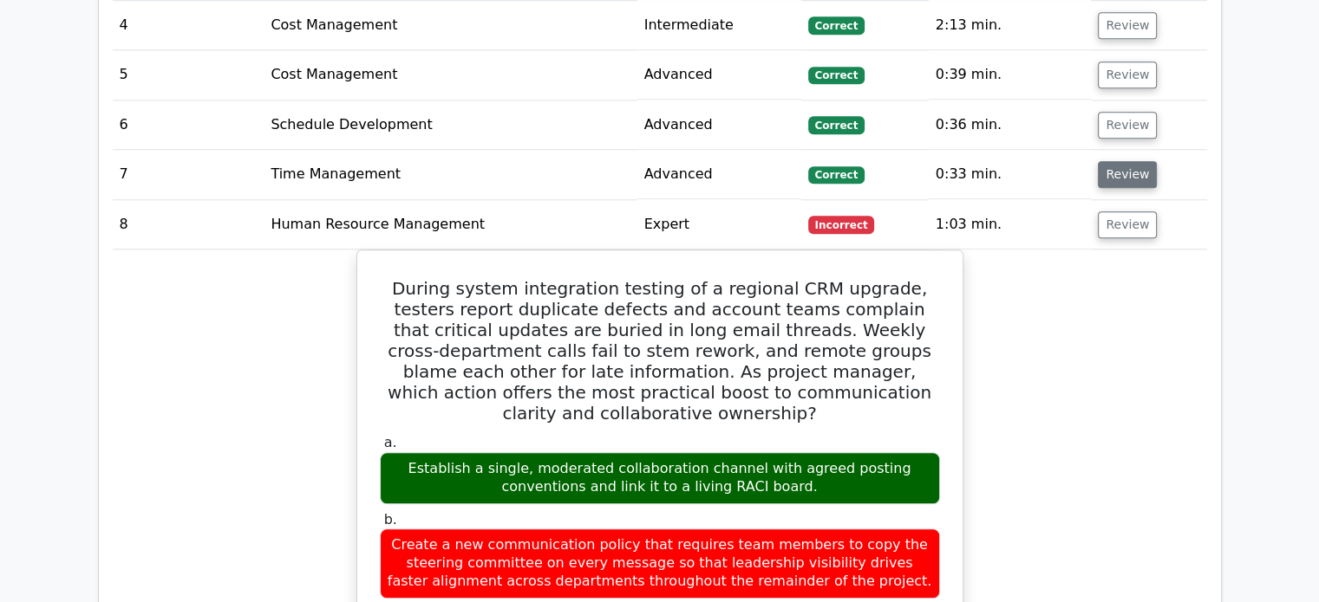
click at [1121, 161] on button "Review" at bounding box center [1126, 174] width 59 height 27
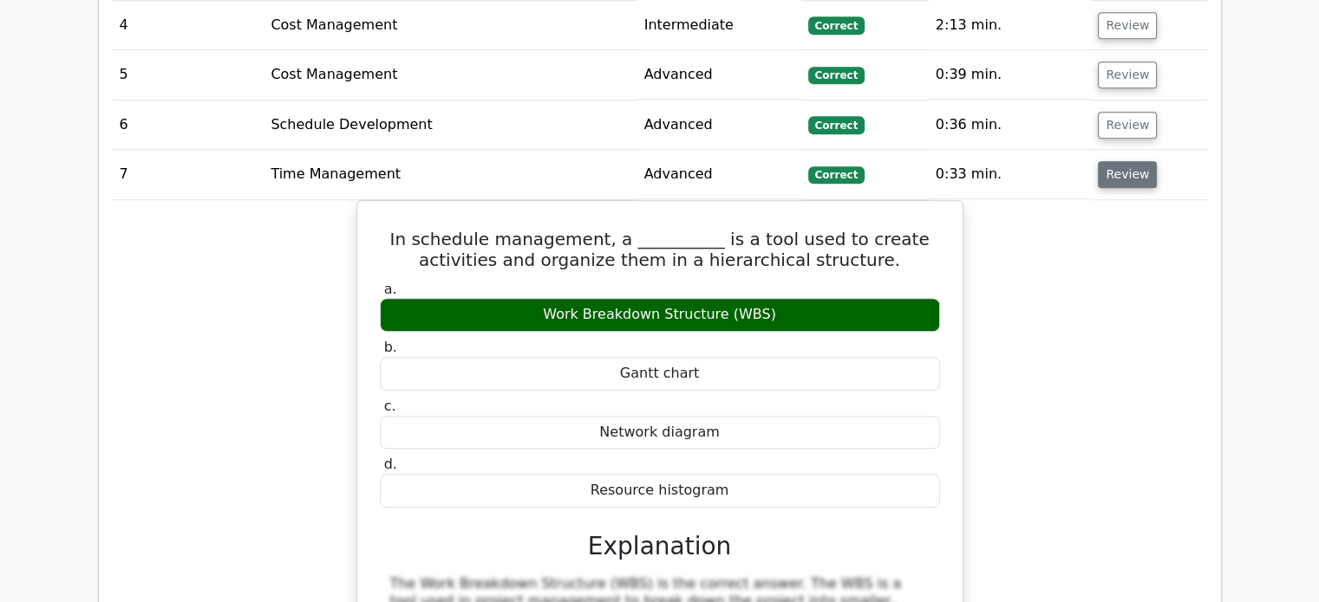
click at [1115, 161] on button "Review" at bounding box center [1126, 174] width 59 height 27
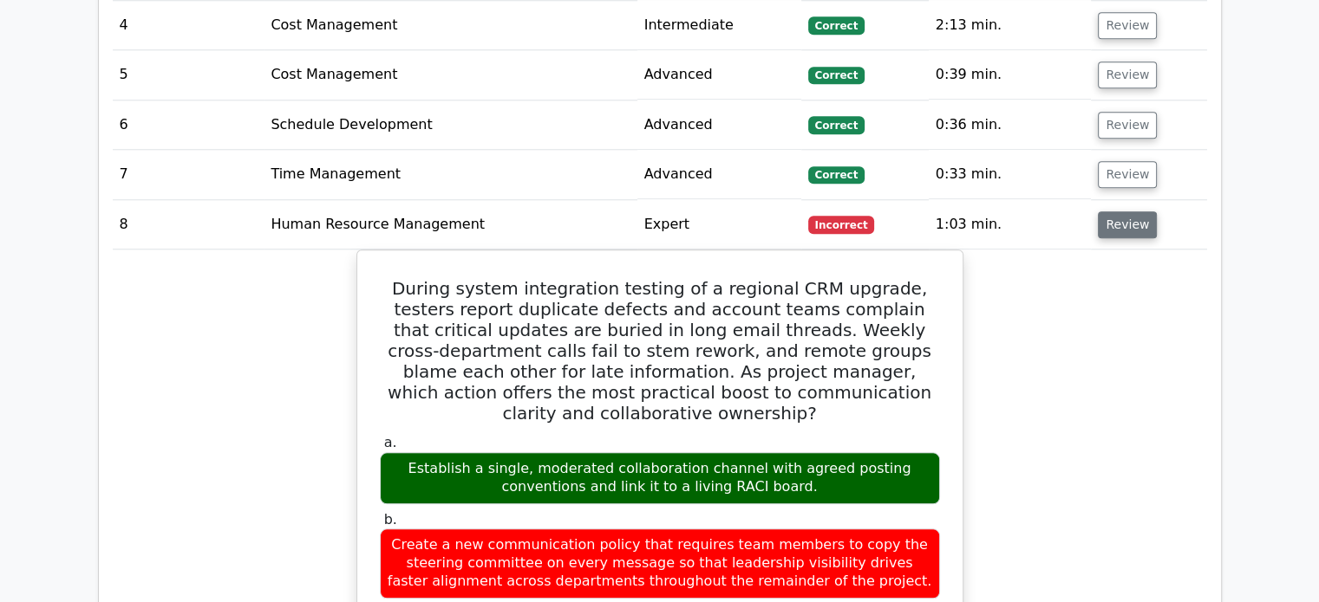
click at [1131, 212] on button "Review" at bounding box center [1126, 225] width 59 height 27
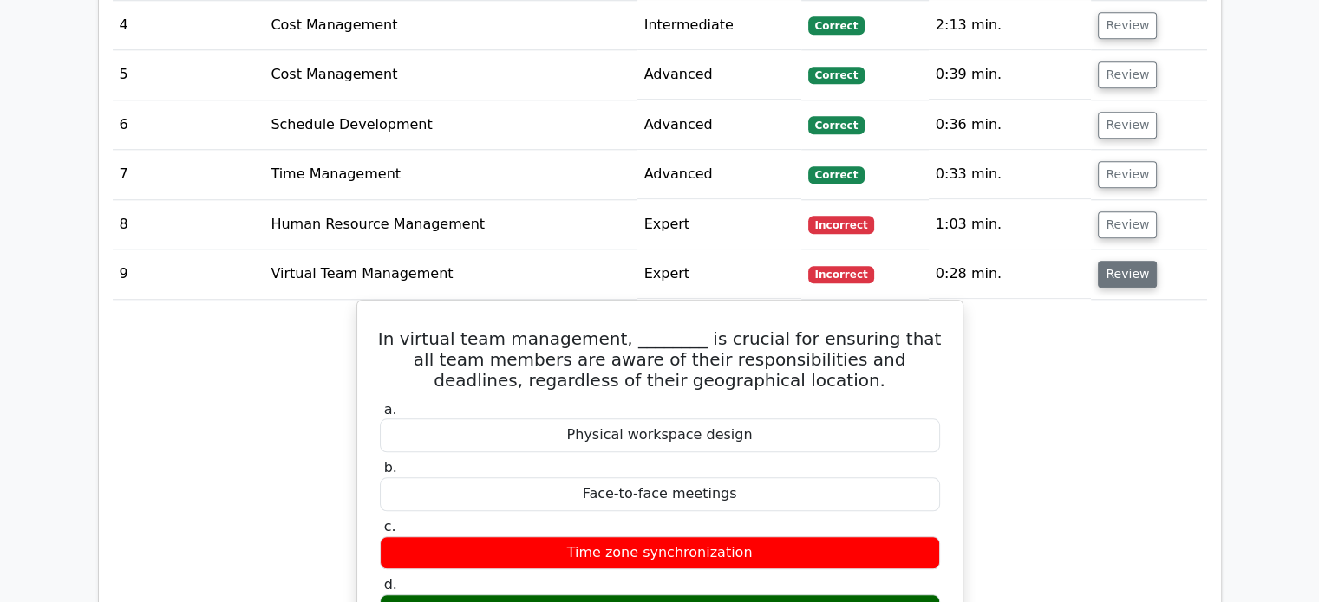
click at [1137, 261] on button "Review" at bounding box center [1126, 274] width 59 height 27
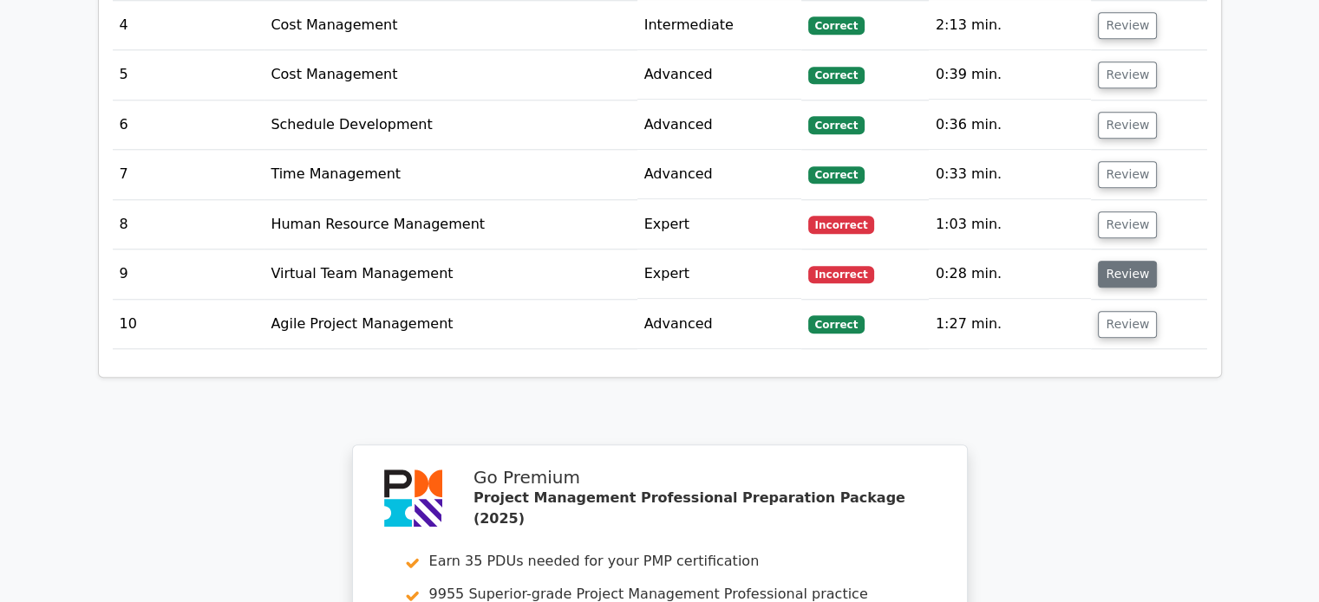
click at [1137, 261] on button "Review" at bounding box center [1126, 274] width 59 height 27
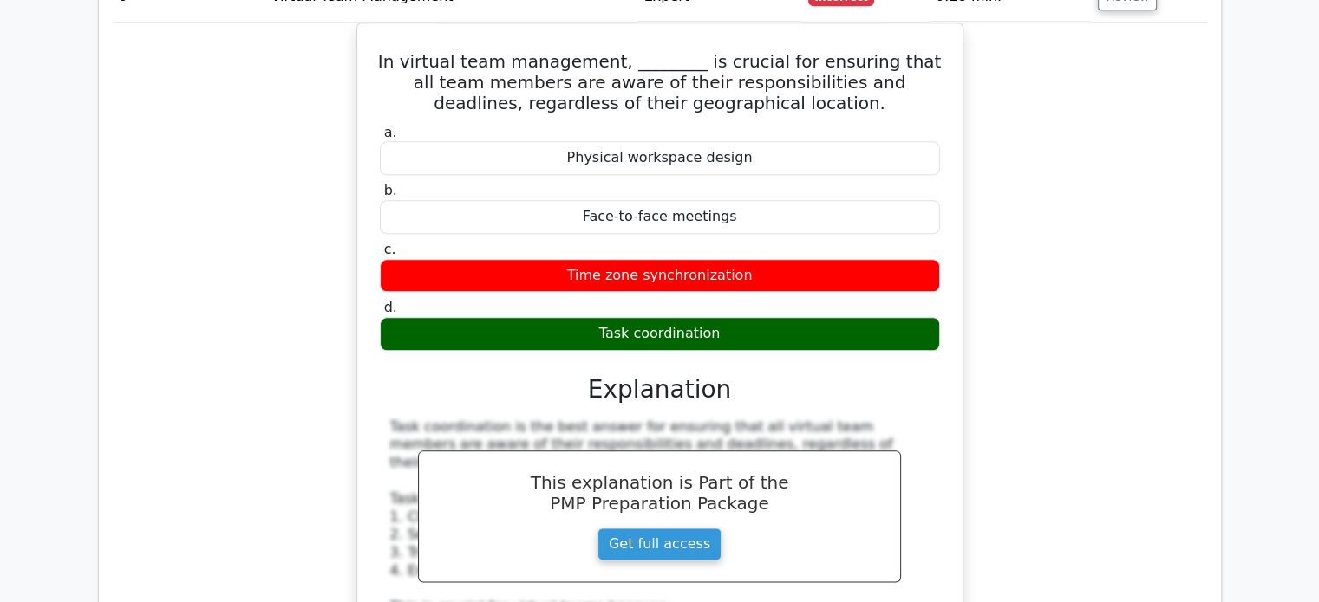
scroll to position [1703, 0]
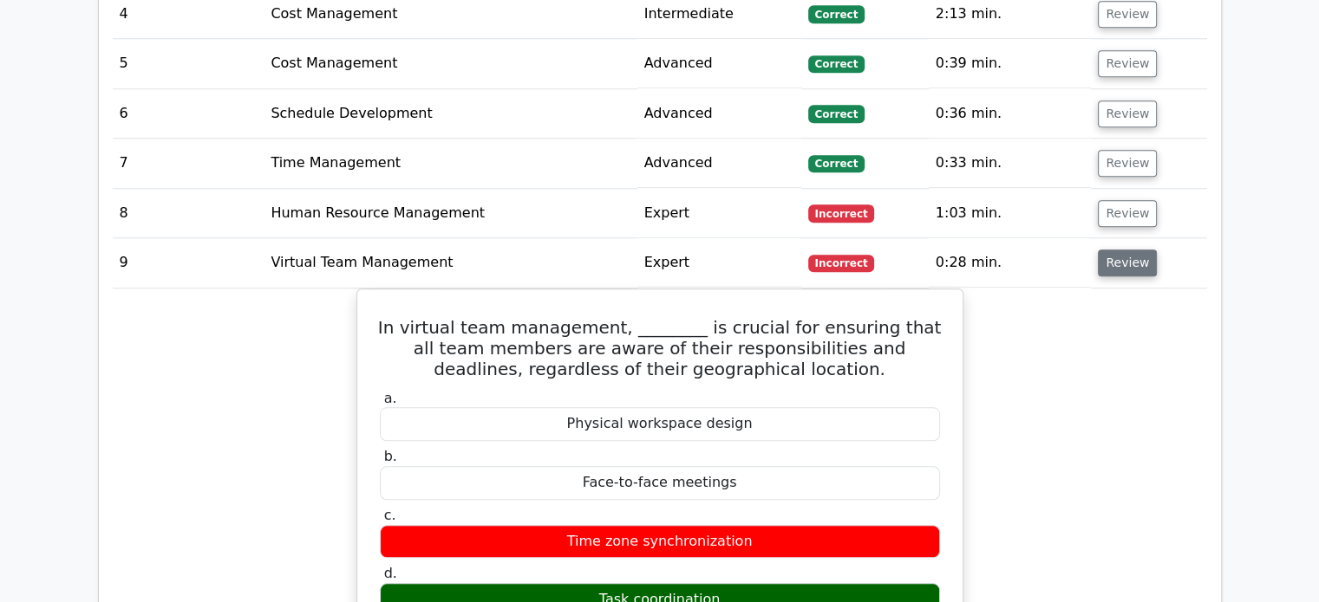
click at [1127, 250] on button "Review" at bounding box center [1126, 263] width 59 height 27
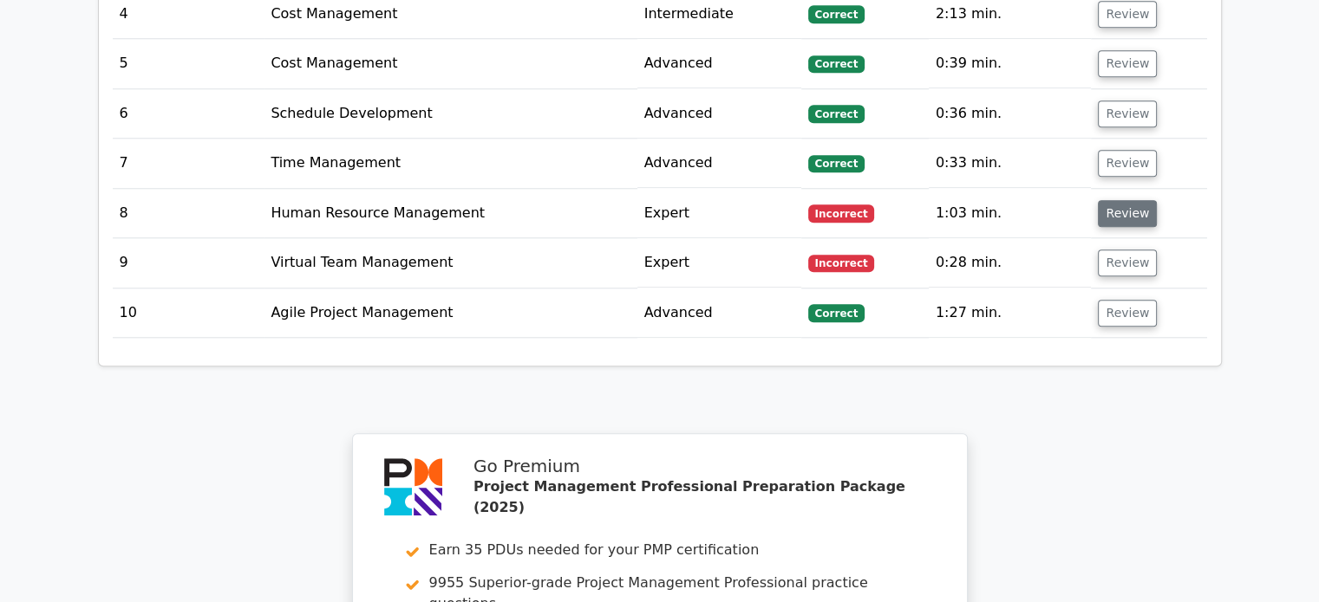
click at [1110, 200] on button "Review" at bounding box center [1126, 213] width 59 height 27
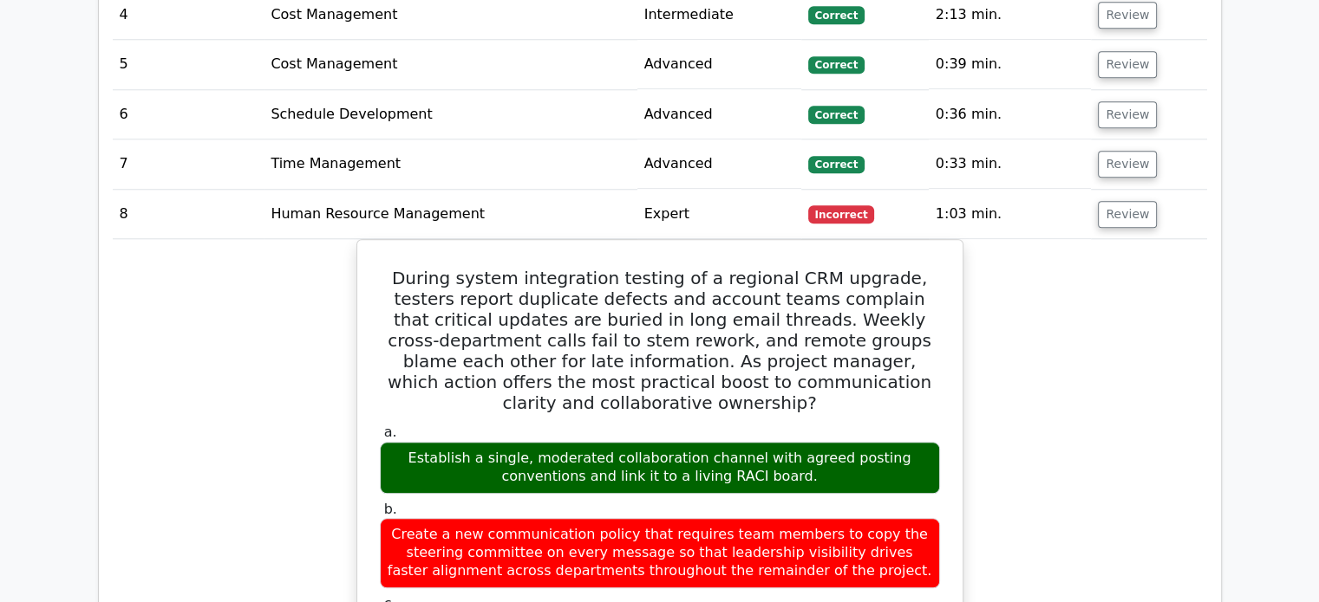
scroll to position [1679, 0]
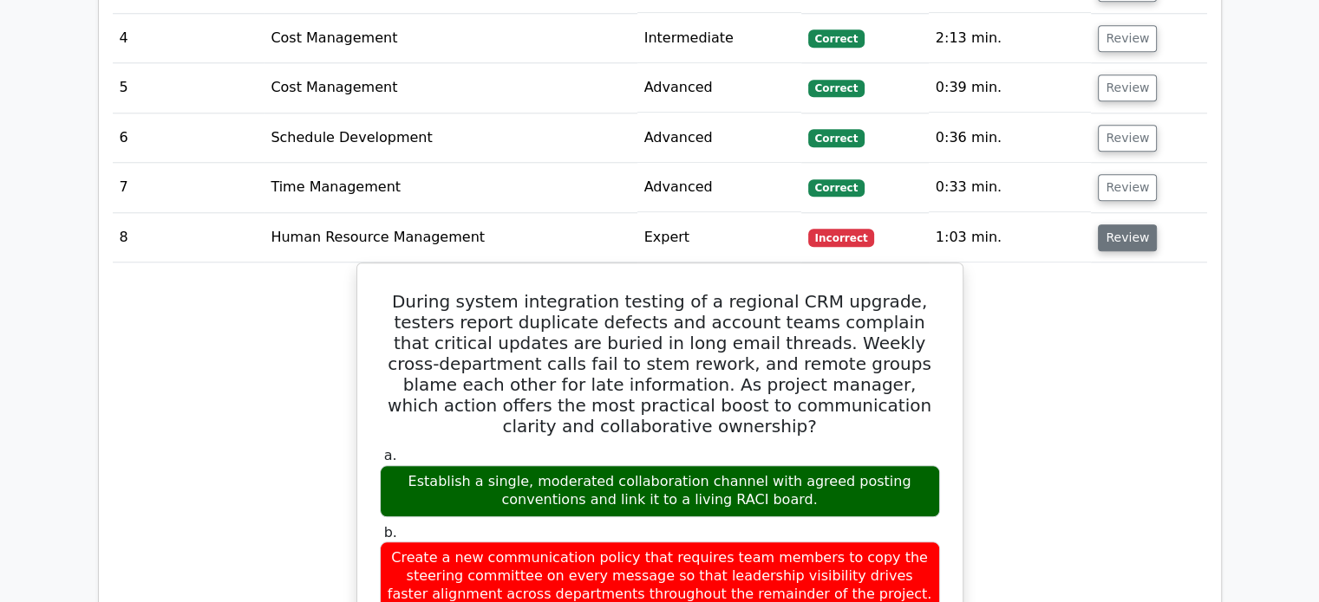
click at [1118, 225] on button "Review" at bounding box center [1126, 238] width 59 height 27
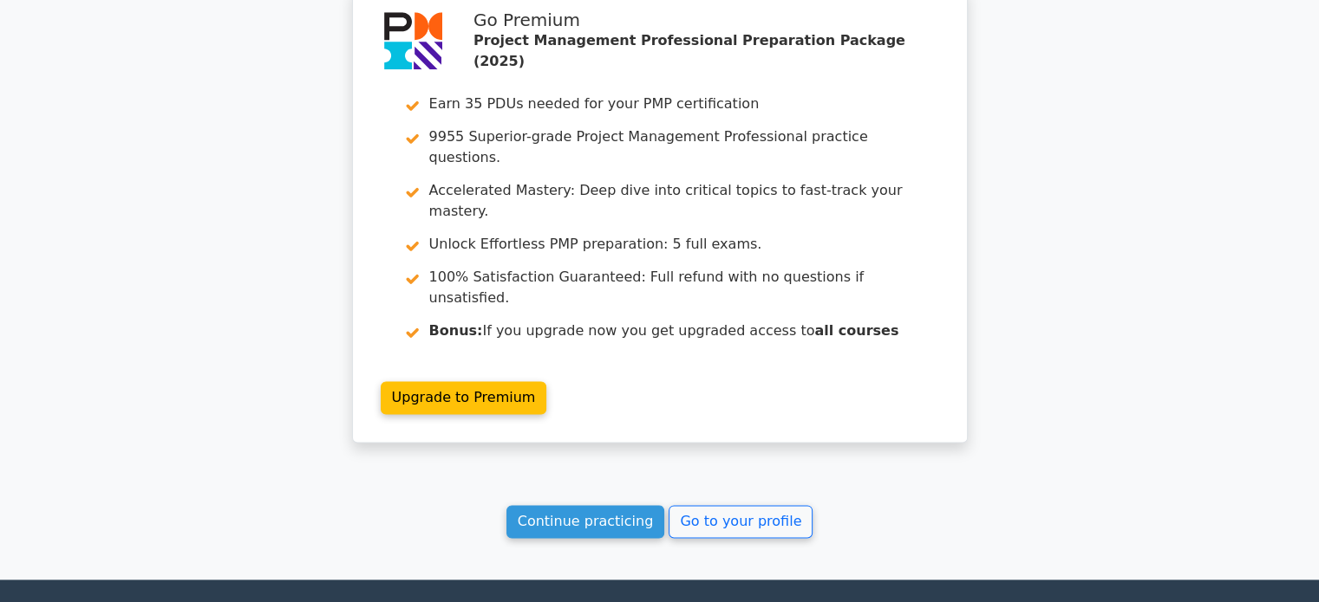
scroll to position [2164, 0]
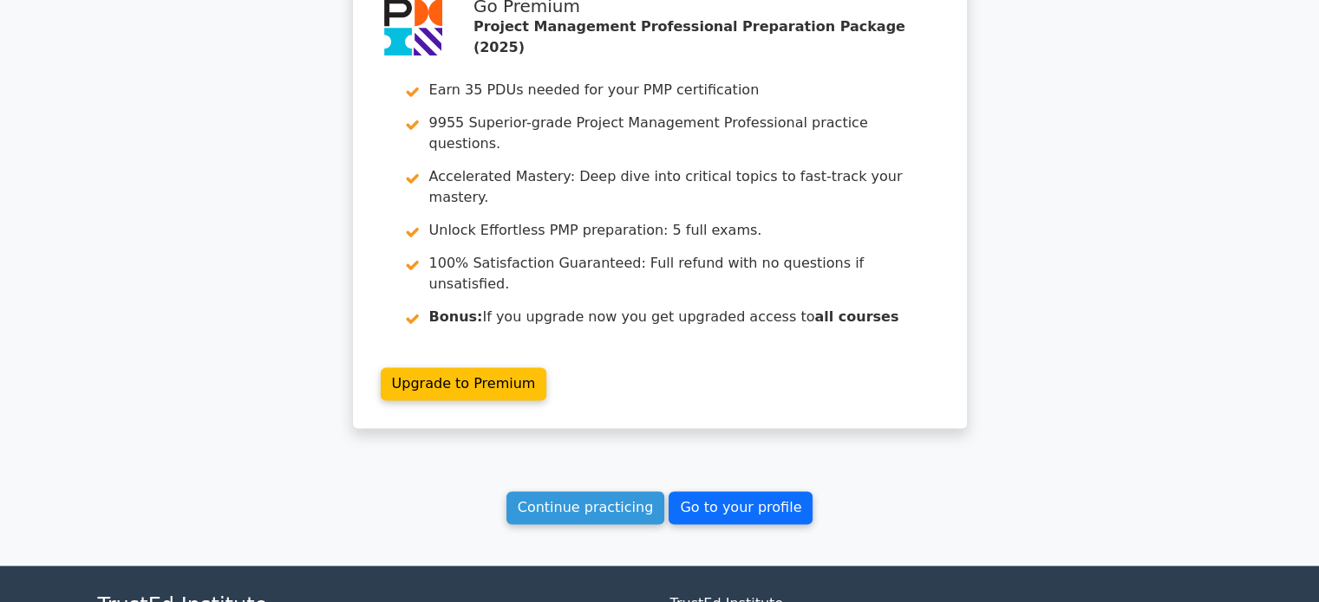
click at [753, 492] on link "Go to your profile" at bounding box center [740, 508] width 144 height 33
